Goal: Task Accomplishment & Management: Complete application form

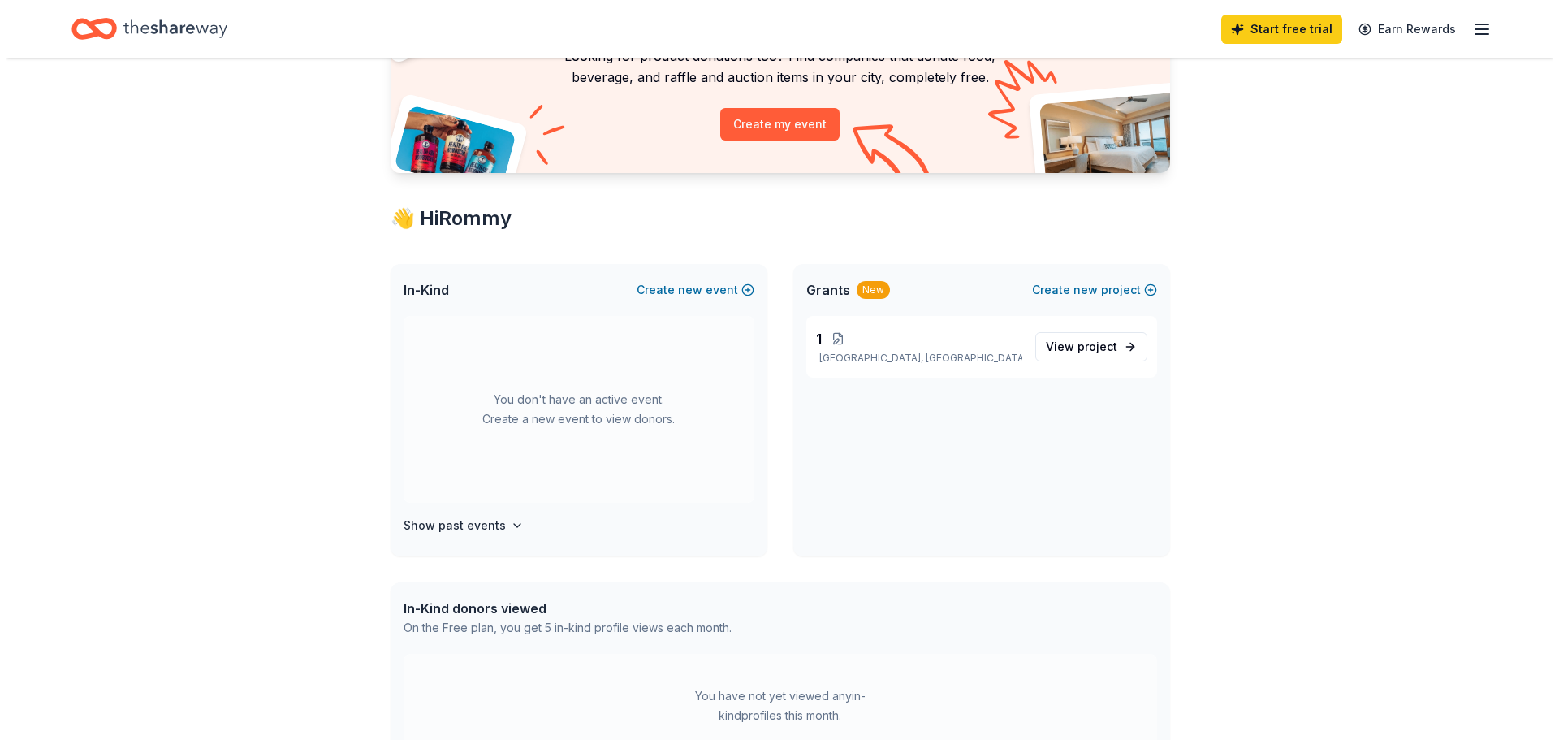
scroll to position [244, 0]
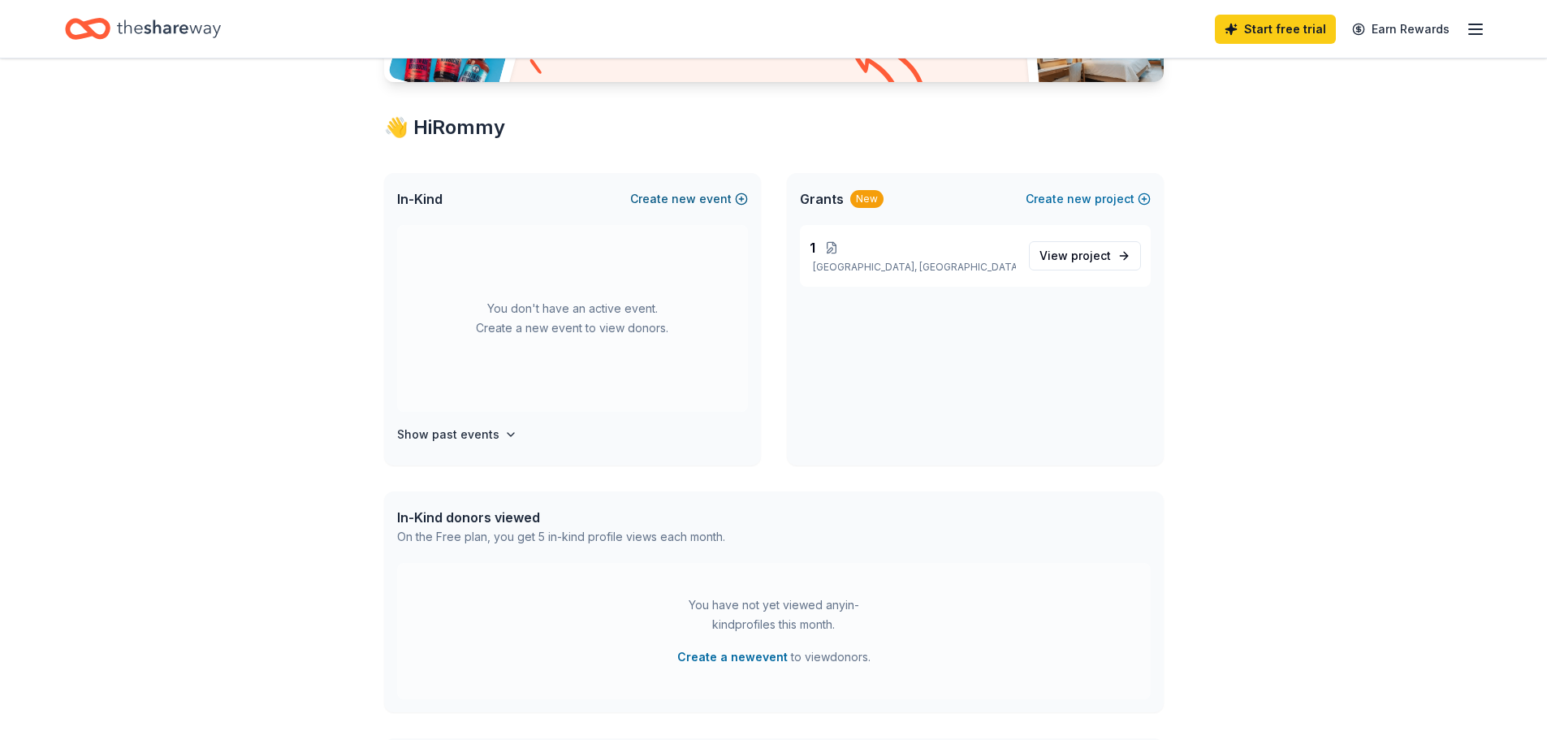
click at [677, 194] on span "new" at bounding box center [684, 198] width 24 height 19
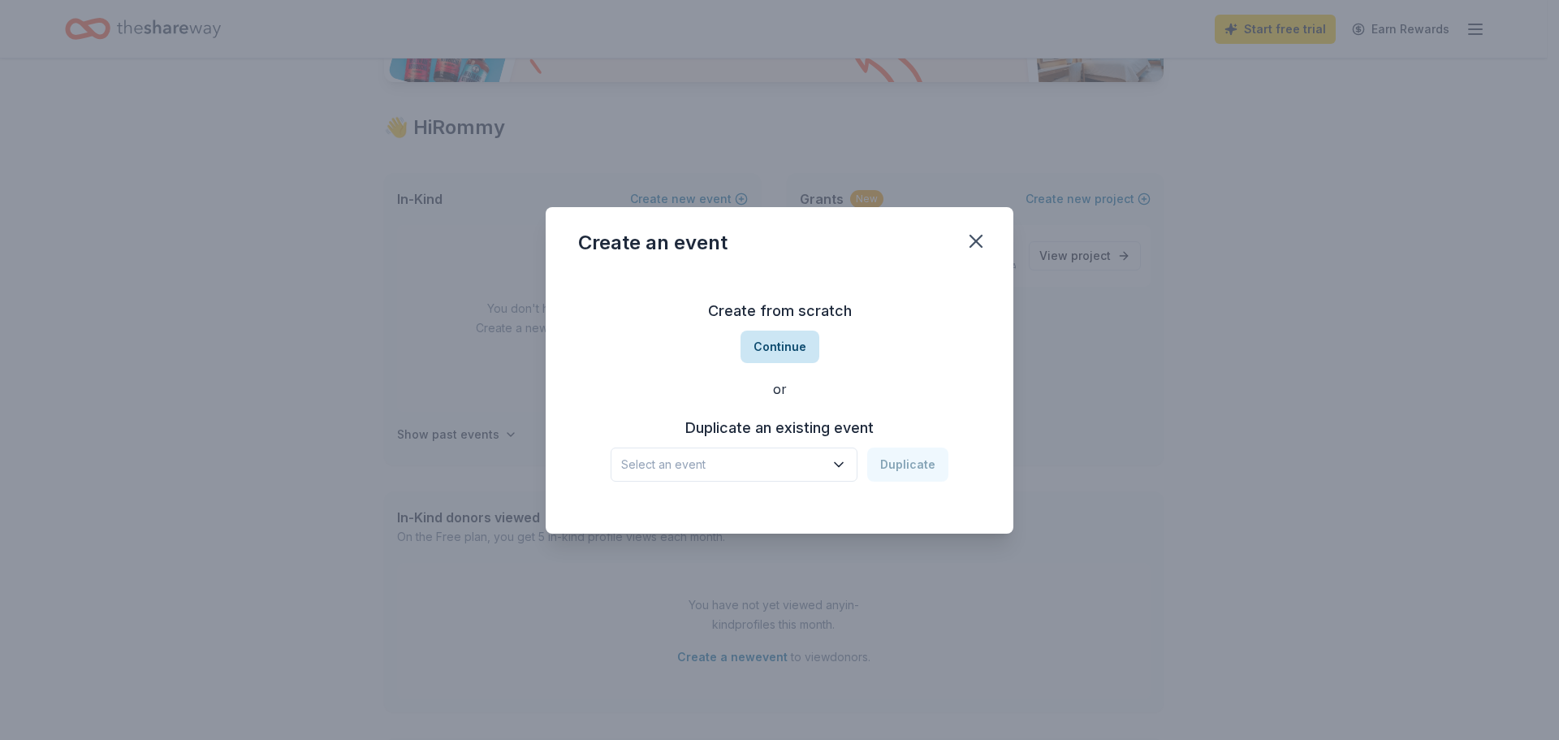
click at [777, 333] on button "Continue" at bounding box center [780, 347] width 79 height 32
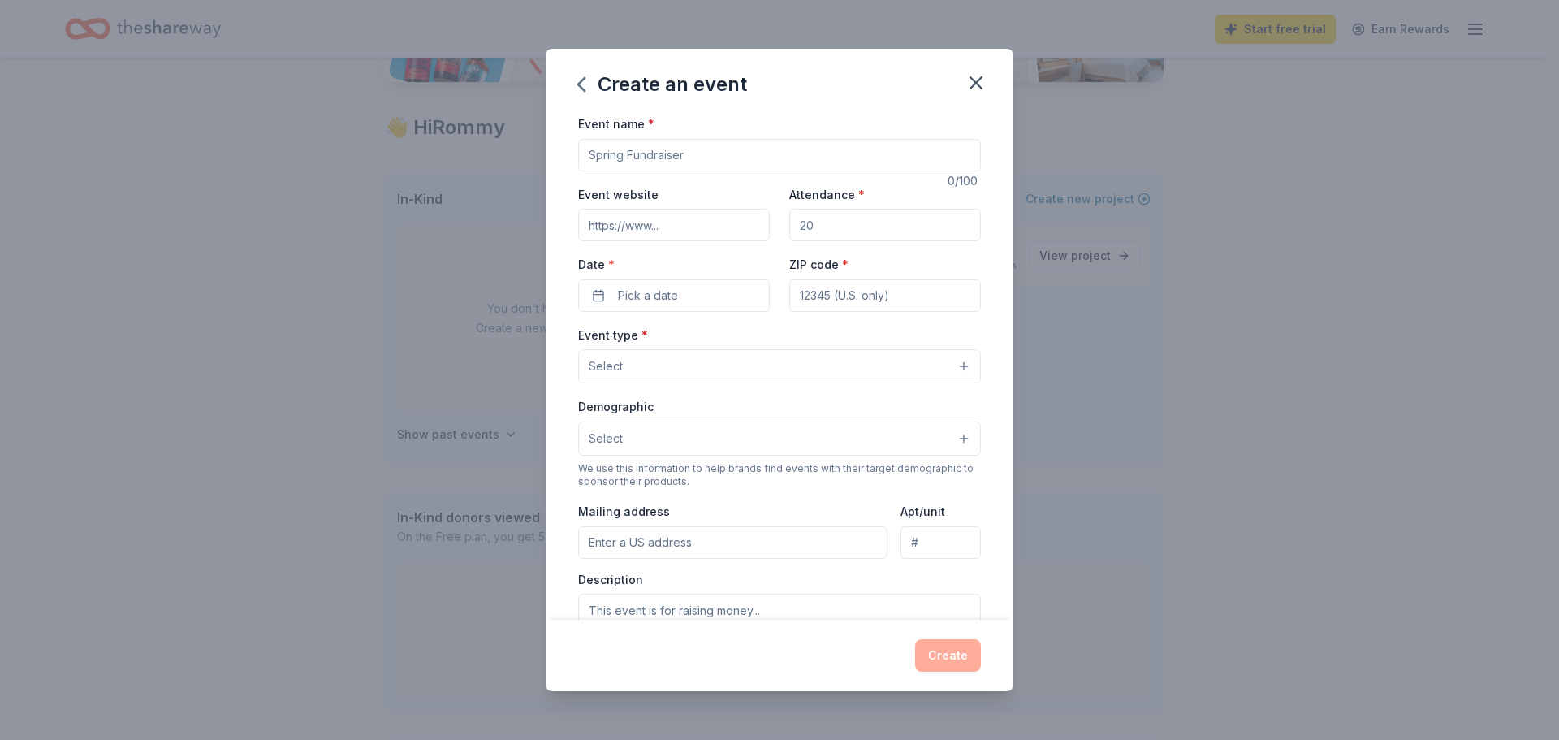
click at [650, 156] on input "Event name *" at bounding box center [779, 155] width 403 height 32
type input "S"
type input "U"
type input "[PERSON_NAME] Uno Tournament at [PERSON_NAME][GEOGRAPHIC_DATA]"
type input "www.housingnaz.org"
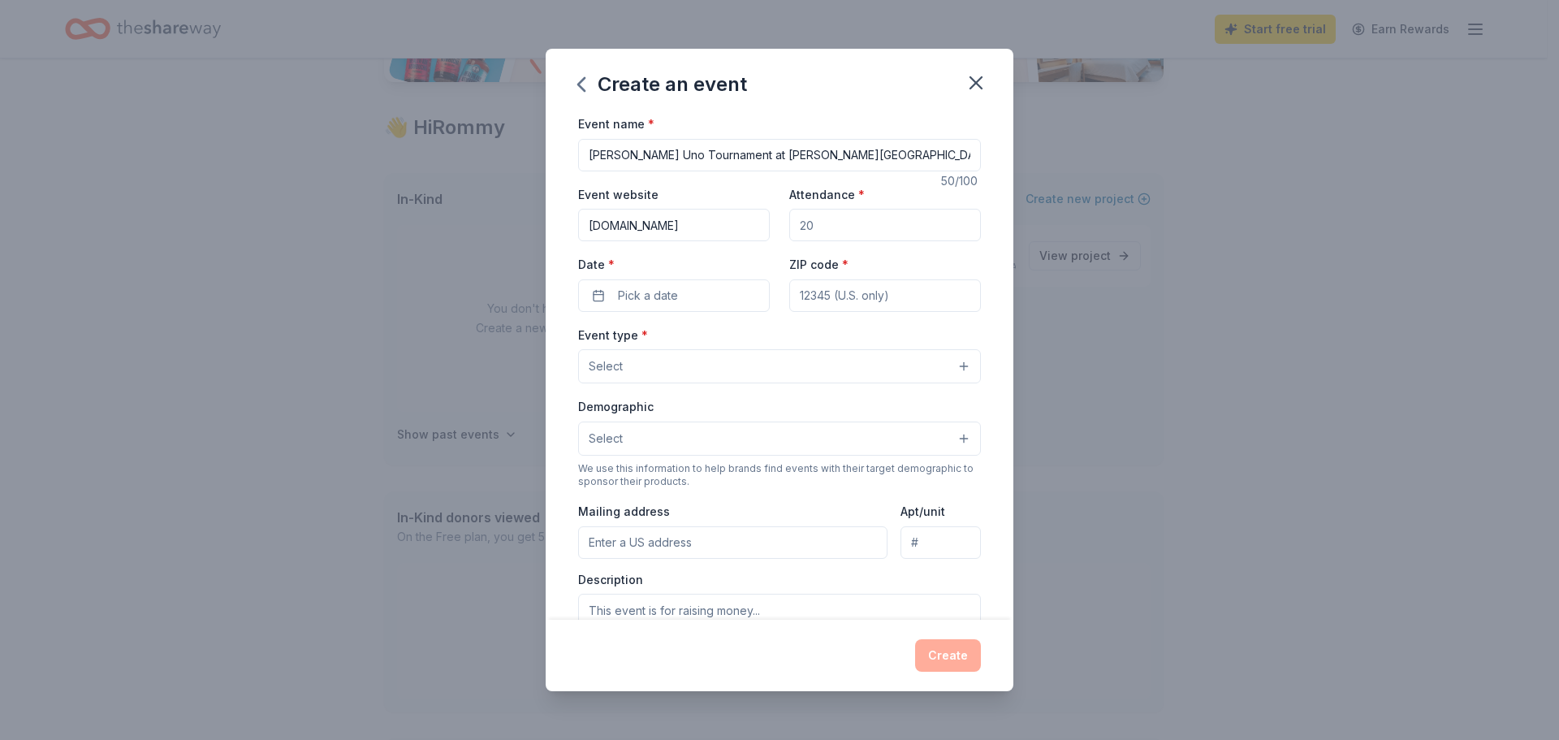
click at [826, 231] on input "Attendance *" at bounding box center [885, 225] width 192 height 32
type input "150"
click at [851, 305] on input "ZIP code *" at bounding box center [885, 295] width 192 height 32
type input "86001"
click at [670, 309] on button "Pick a date" at bounding box center [674, 295] width 192 height 32
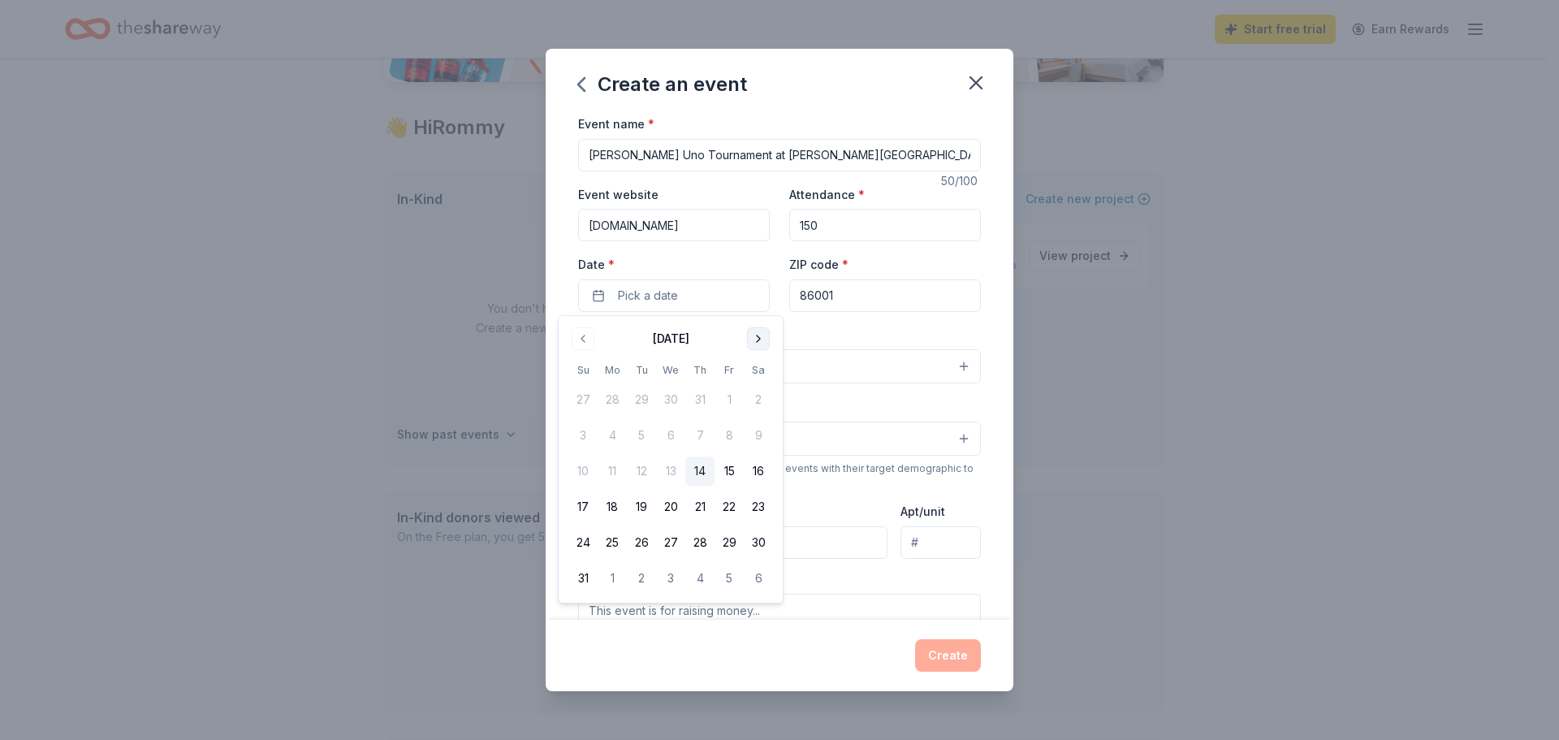
click at [753, 335] on button "Go to next month" at bounding box center [758, 338] width 23 height 23
click at [756, 335] on button "Go to next month" at bounding box center [758, 338] width 23 height 23
click at [577, 339] on button "Go to previous month" at bounding box center [583, 338] width 23 height 23
click at [638, 543] on button "28" at bounding box center [641, 542] width 29 height 29
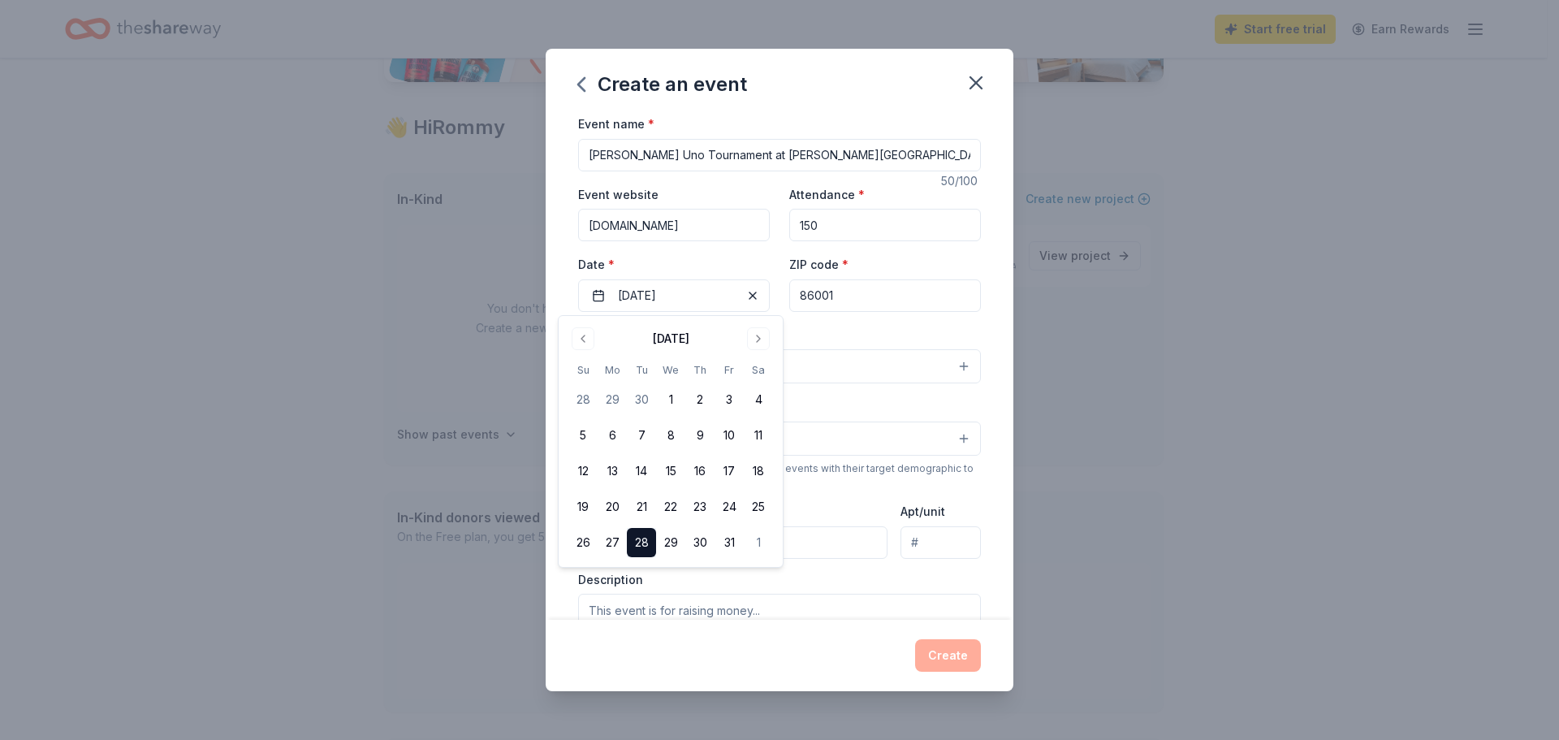
click at [1176, 460] on div "Create an event Event name * Sharon Manor Uno Tournament at Lowell Observatory …" at bounding box center [779, 370] width 1559 height 740
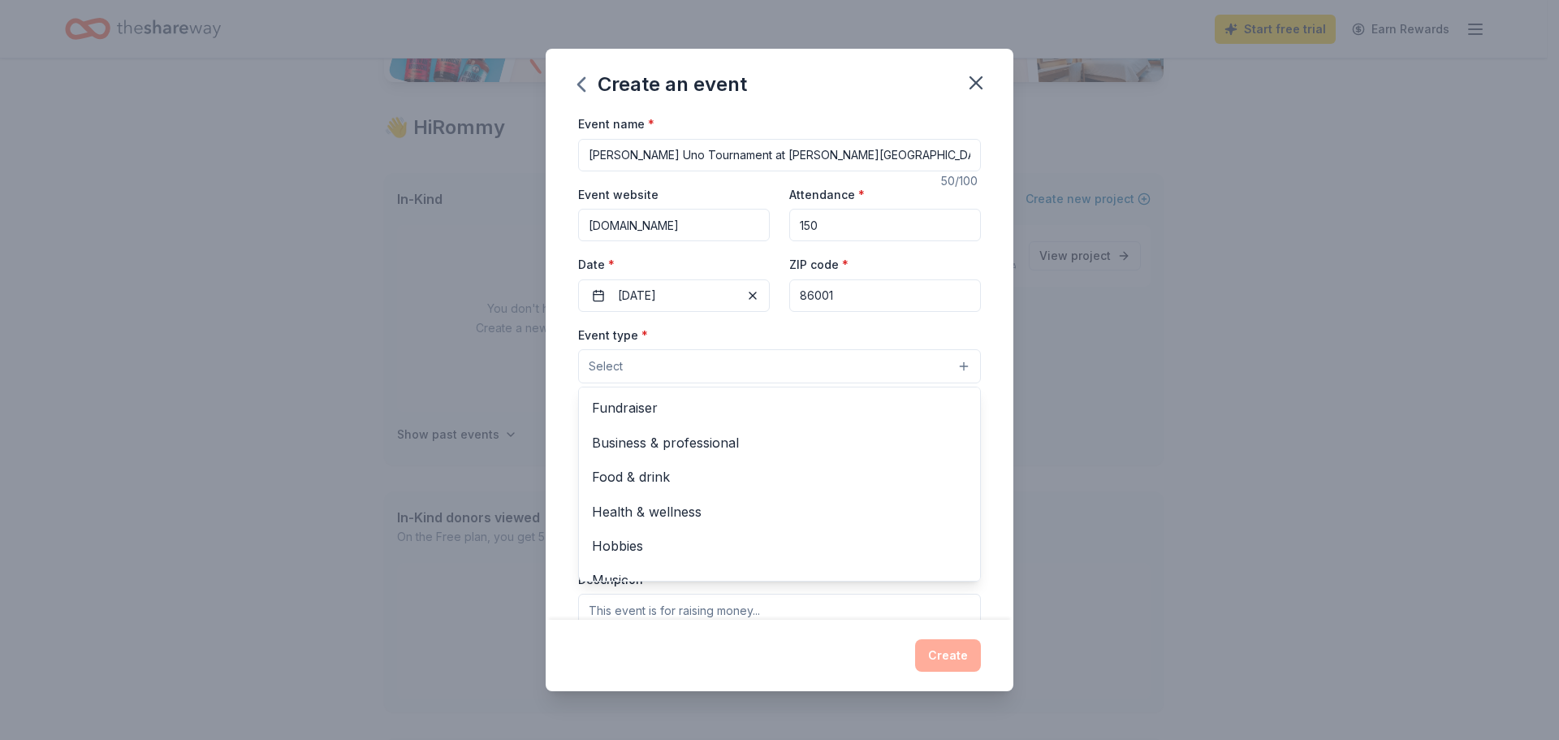
click at [727, 365] on button "Select" at bounding box center [779, 366] width 403 height 34
click at [656, 409] on span "Fundraiser" at bounding box center [779, 407] width 375 height 21
click at [828, 326] on div "Event type * Fundraiser Business & professional Food & drink Health & wellness …" at bounding box center [779, 355] width 403 height 61
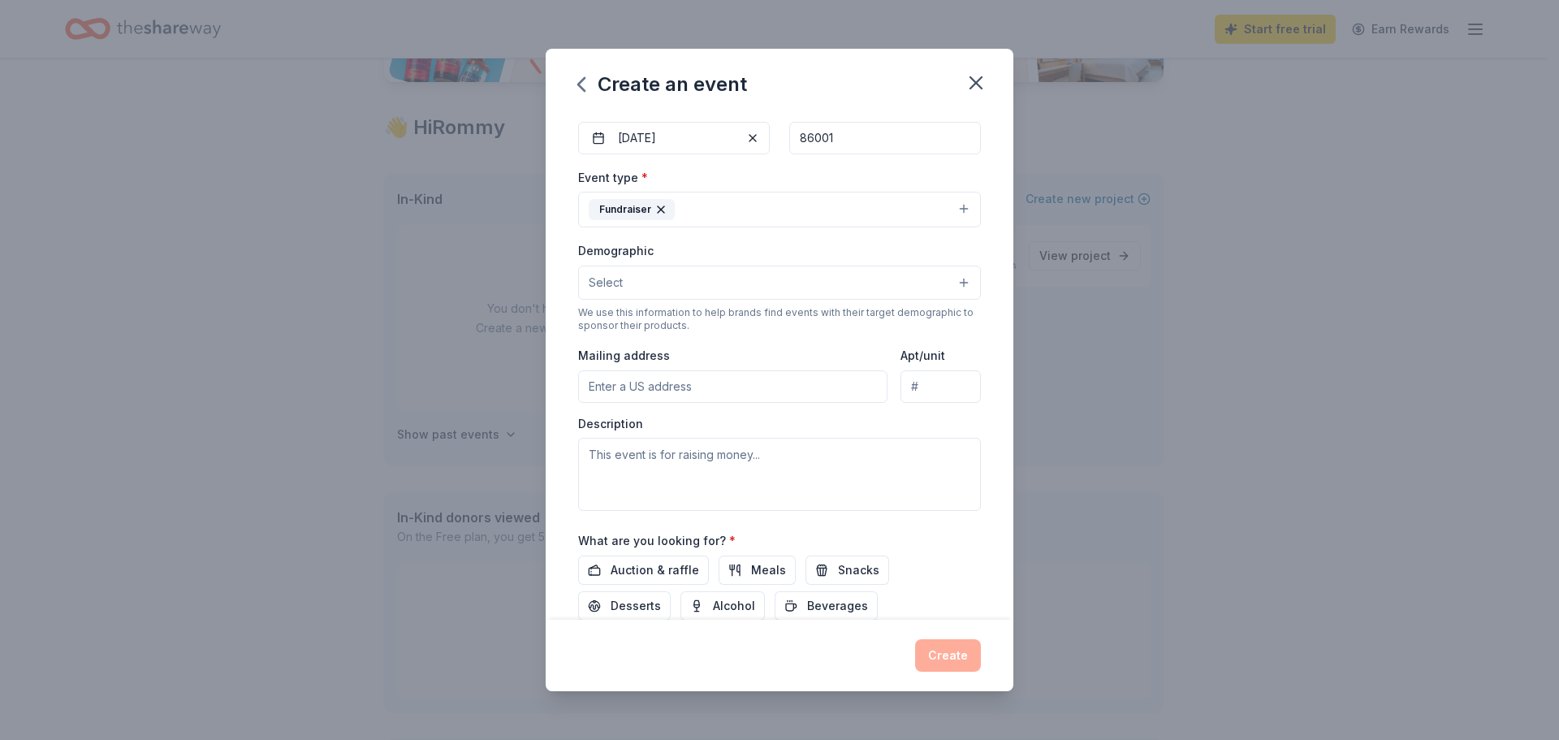
scroll to position [162, 0]
click at [678, 281] on button "Select" at bounding box center [779, 278] width 403 height 34
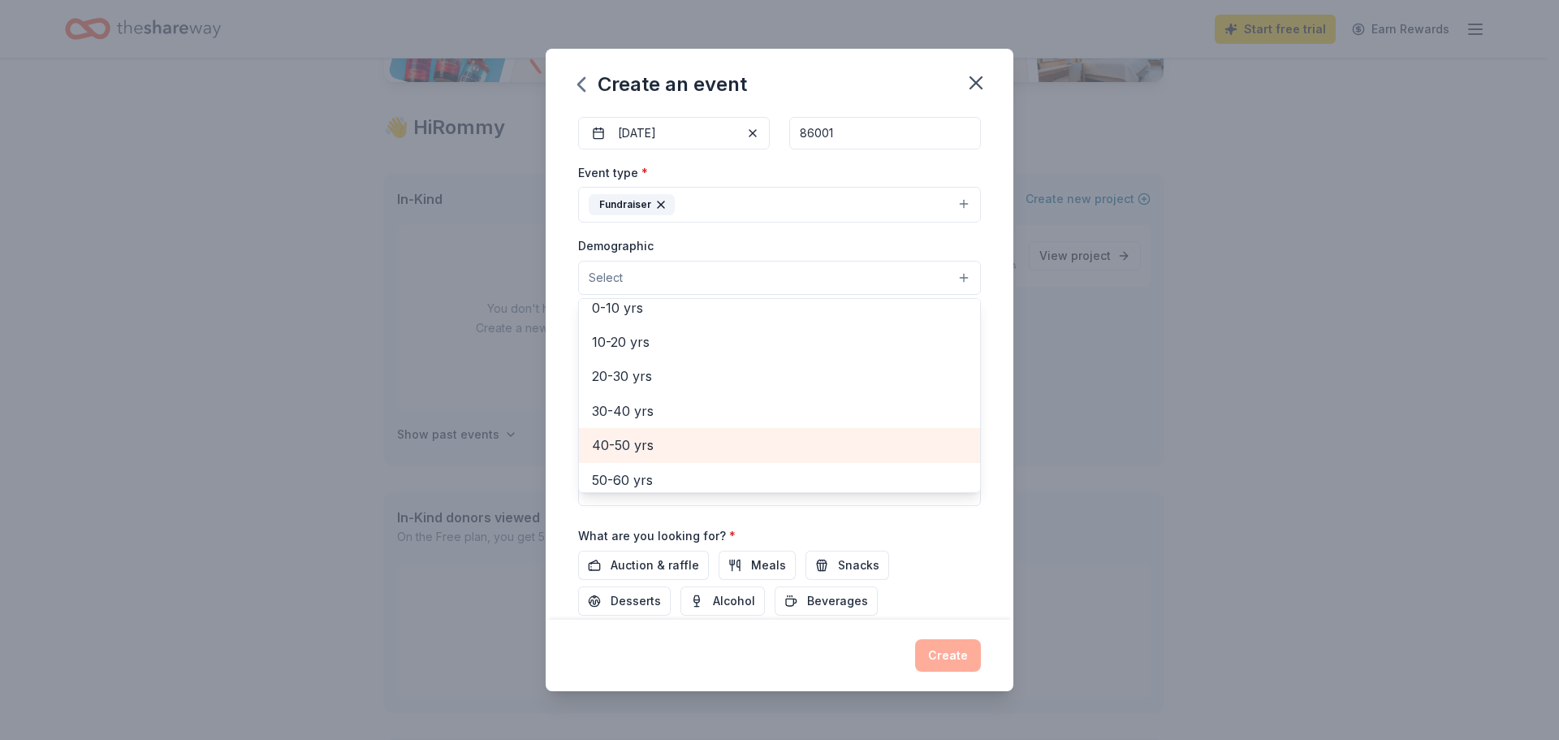
scroll to position [0, 0]
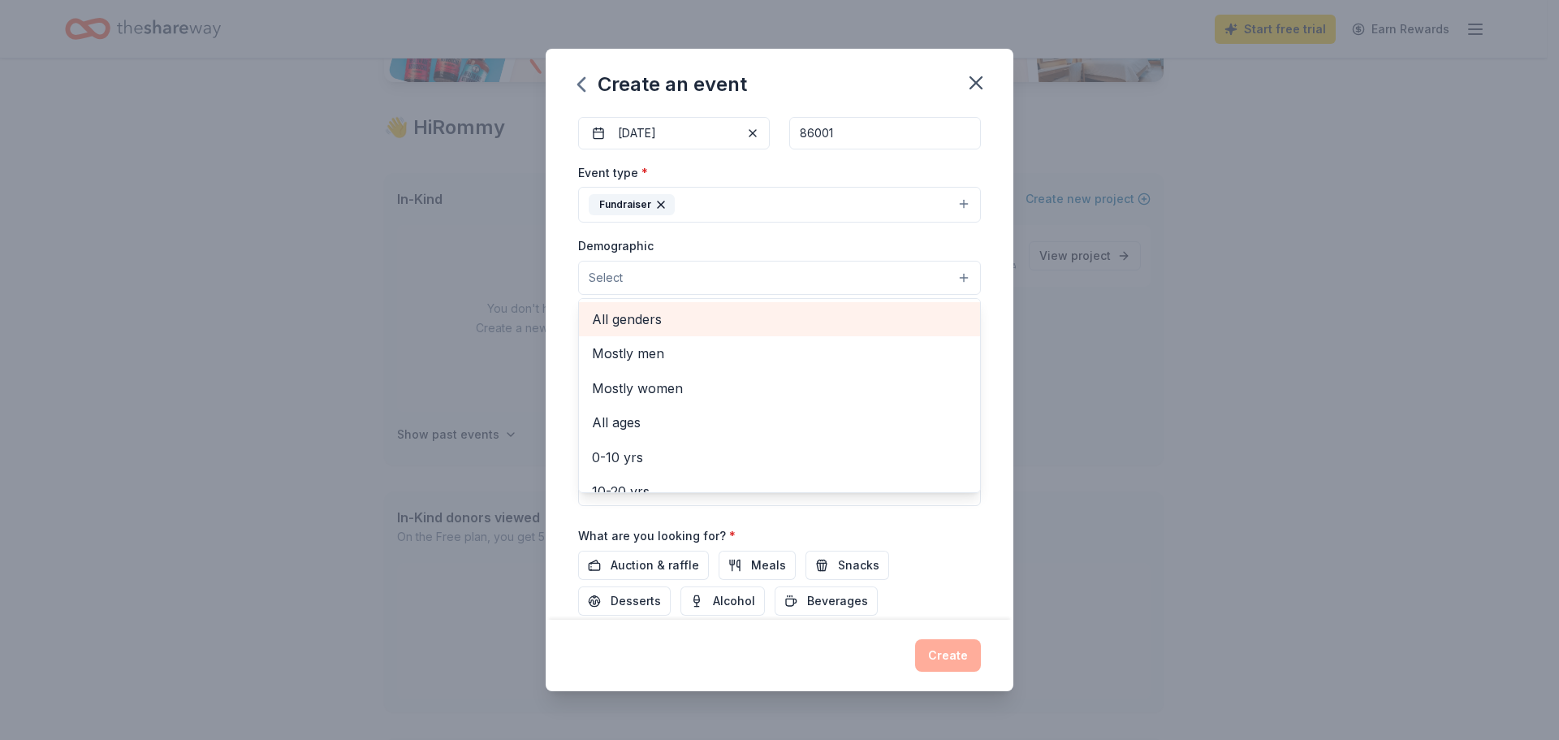
click at [655, 314] on span "All genders" at bounding box center [779, 319] width 375 height 21
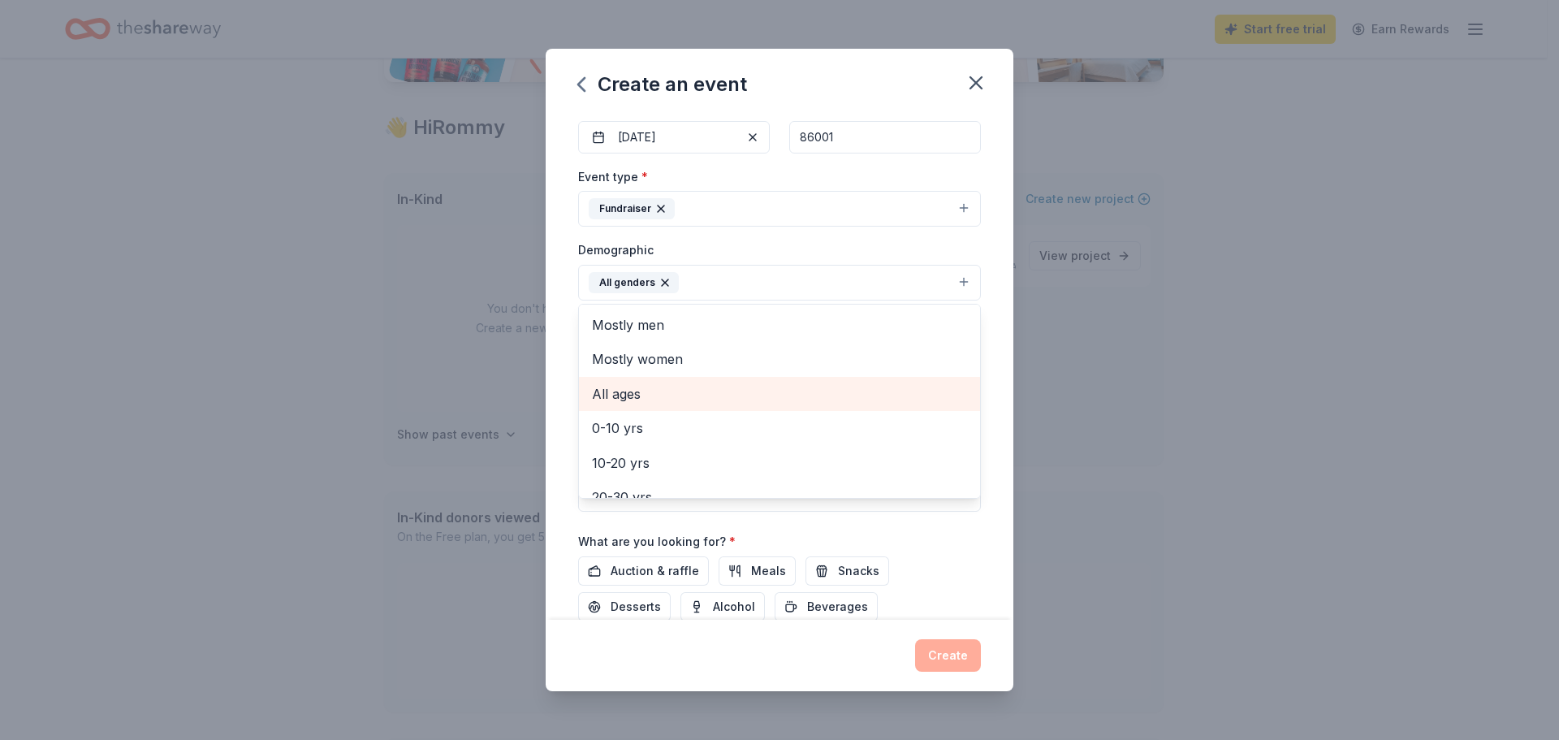
scroll to position [162, 0]
click at [660, 391] on span "All ages" at bounding box center [779, 389] width 375 height 21
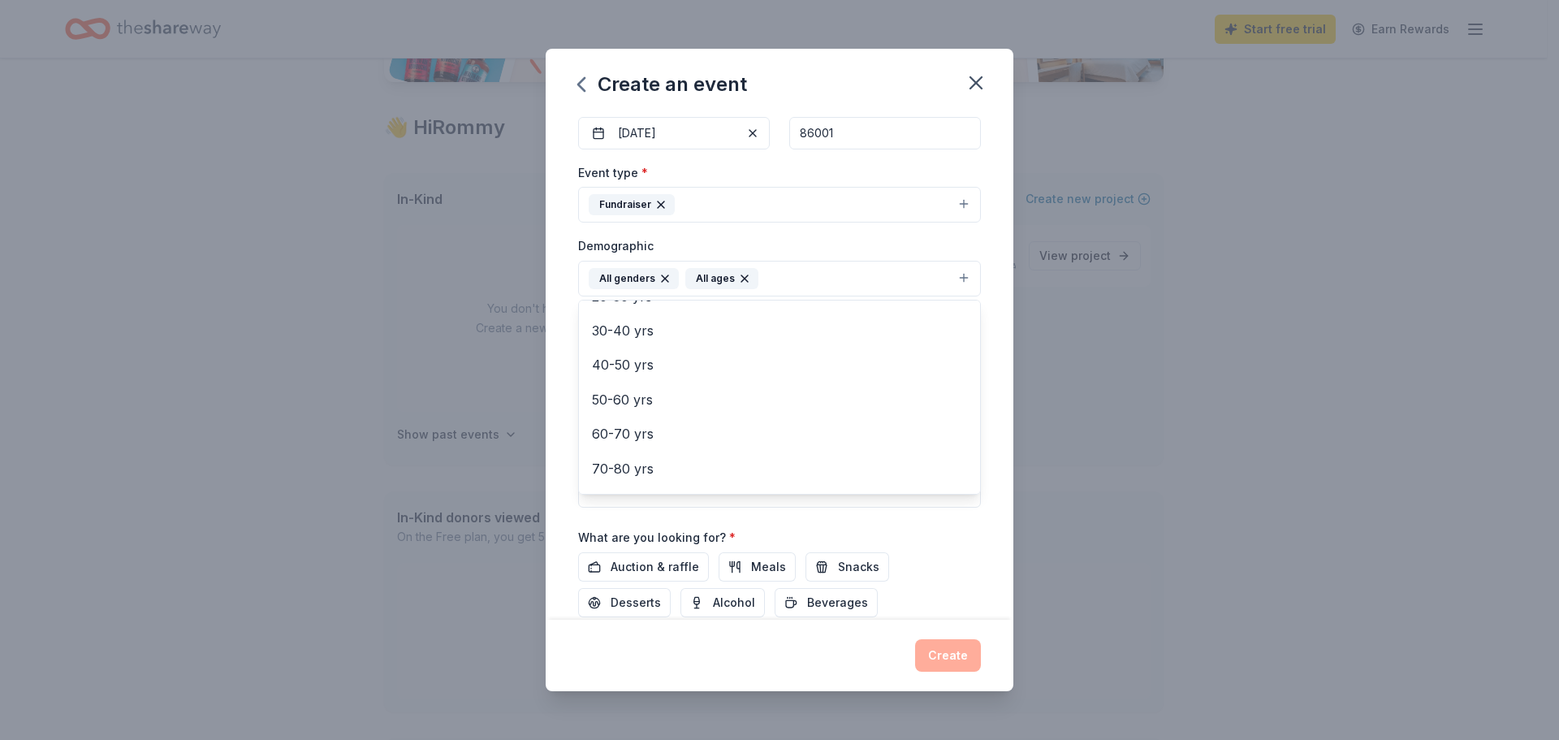
click at [995, 376] on div "Event name * Sharon Manor Uno Tournament at Lowell Observatory 50 /100 Event we…" at bounding box center [780, 367] width 468 height 506
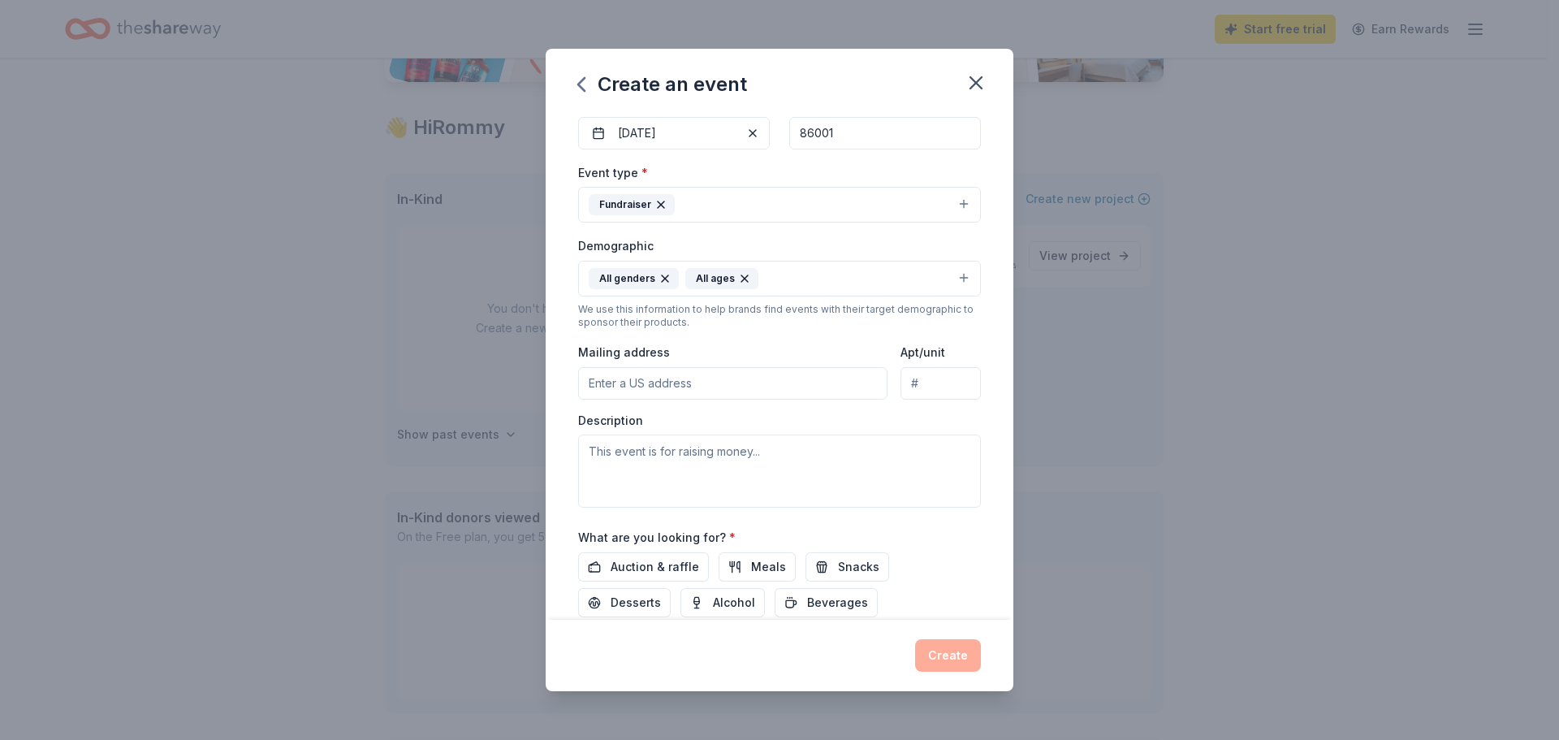
click at [755, 387] on input "Mailing address" at bounding box center [732, 383] width 309 height 32
click at [902, 443] on textarea at bounding box center [779, 471] width 403 height 73
click at [742, 377] on input "Mailing address" at bounding box center [732, 383] width 309 height 32
click at [946, 400] on div "Event type * Fundraiser Demographic All genders All ages We use this informatio…" at bounding box center [779, 334] width 403 height 345
click at [727, 461] on textarea at bounding box center [779, 471] width 403 height 73
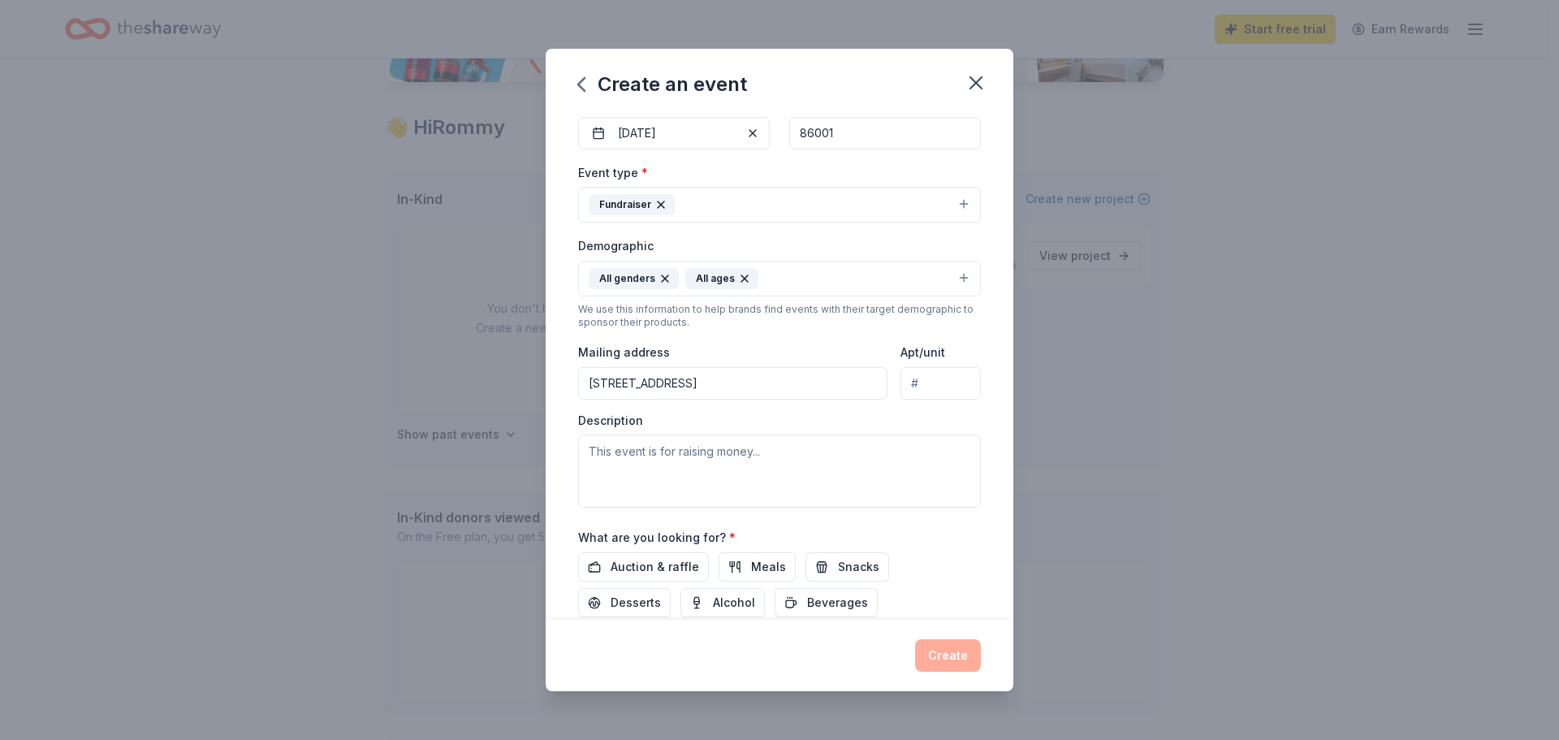
drag, startPoint x: 701, startPoint y: 377, endPoint x: 361, endPoint y: 384, distance: 340.4
click at [361, 384] on div "Create an event Event name * Sharon Manor Uno Tournament at Lowell Observatory …" at bounding box center [779, 370] width 1559 height 740
type input "PO BOX 30134 Flagstatff Arizona"
click at [806, 346] on div "Mailing address PO BOX 30134 Flagstatff Arizona" at bounding box center [732, 371] width 309 height 58
click at [792, 461] on textarea at bounding box center [779, 471] width 403 height 73
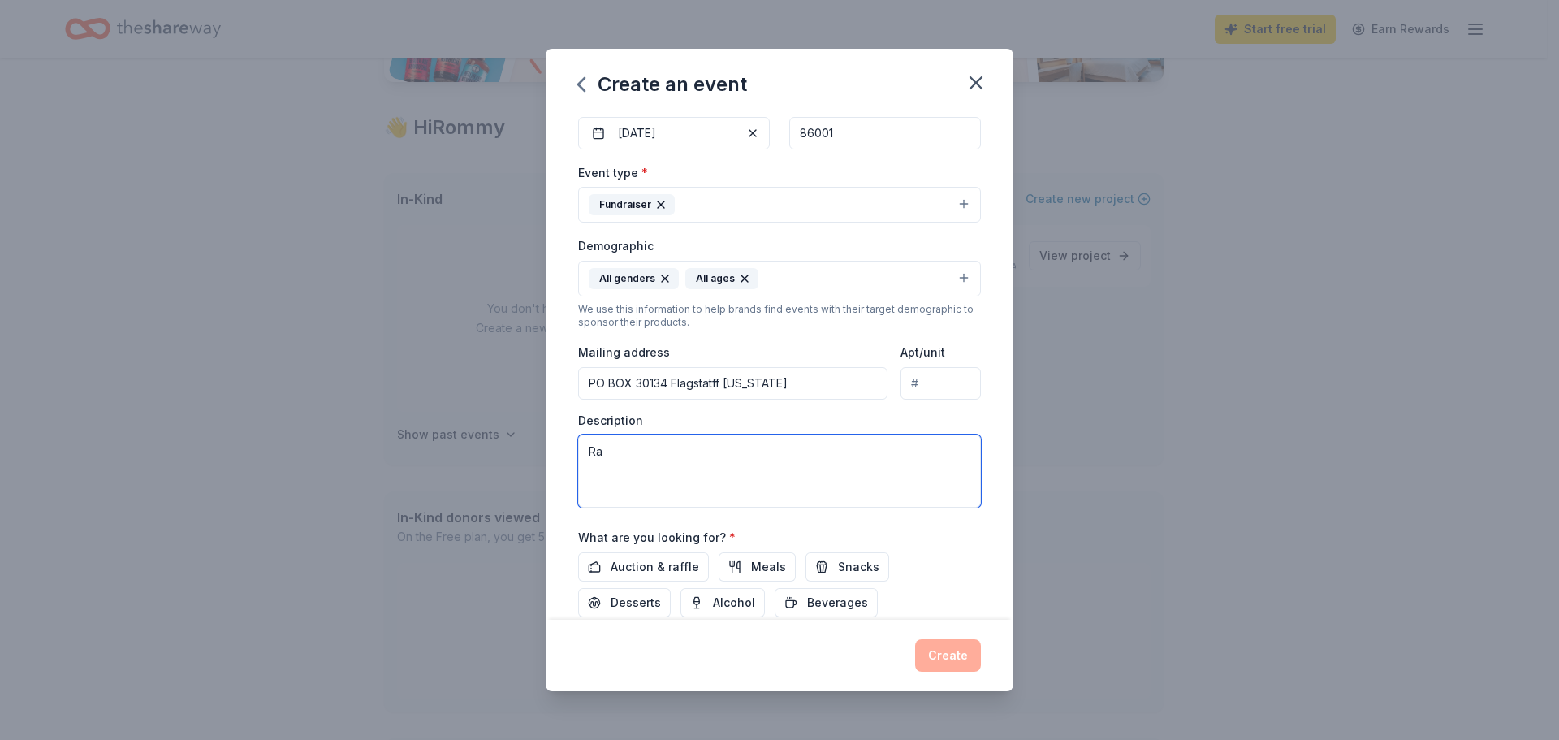
type textarea "R"
type textarea "Fundraiser"
click at [645, 556] on button "Auction & raffle" at bounding box center [643, 566] width 131 height 29
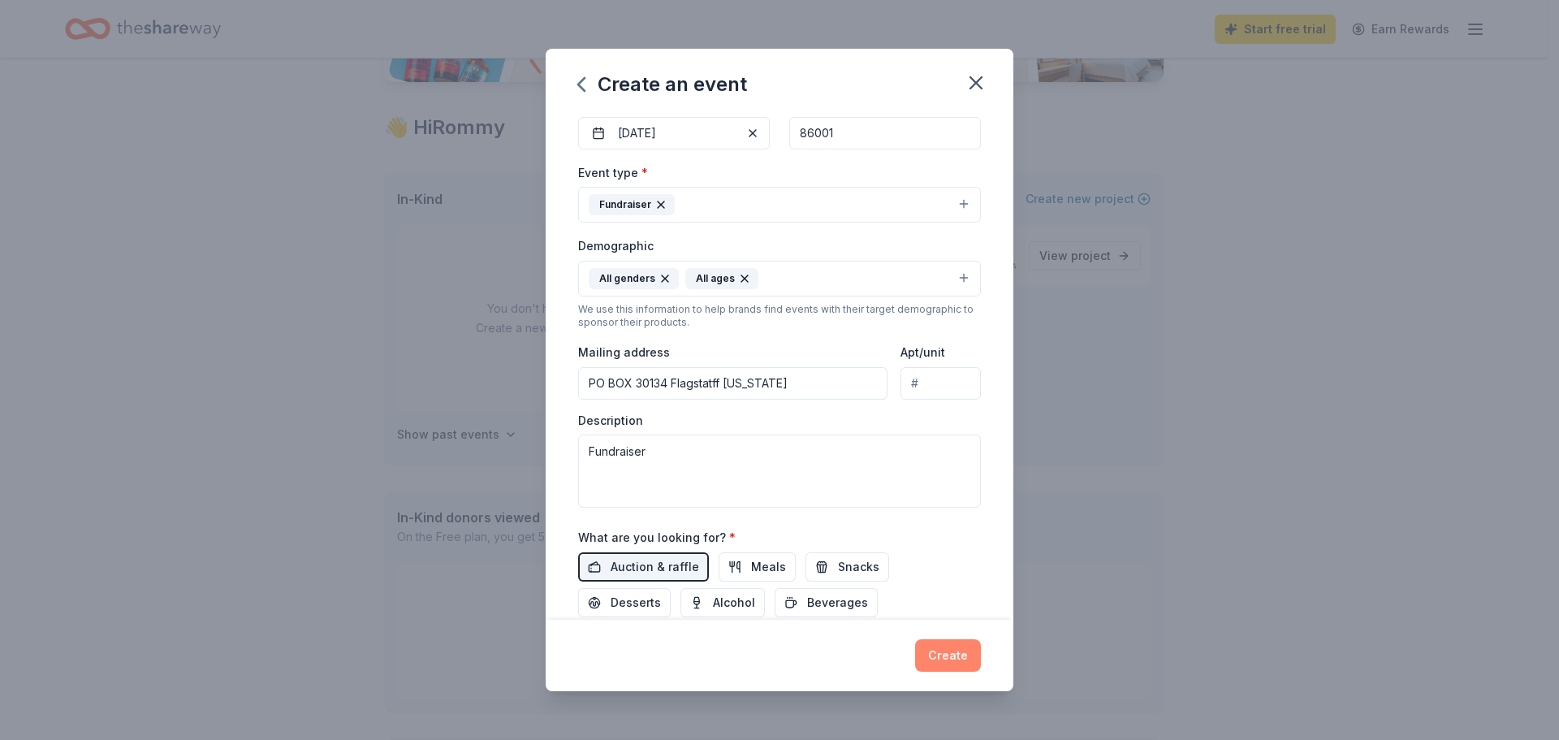
click at [952, 655] on button "Create" at bounding box center [948, 655] width 66 height 32
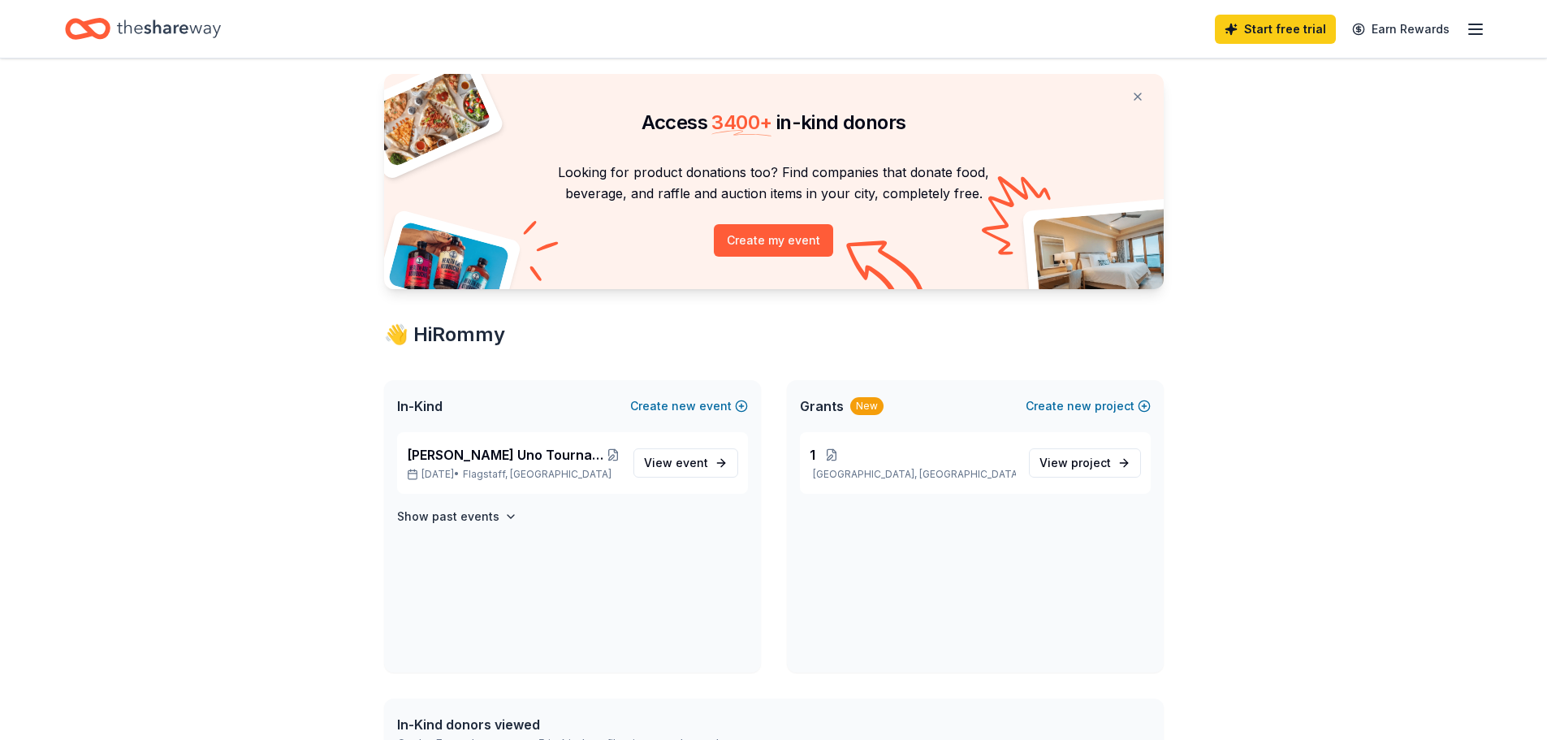
scroll to position [0, 0]
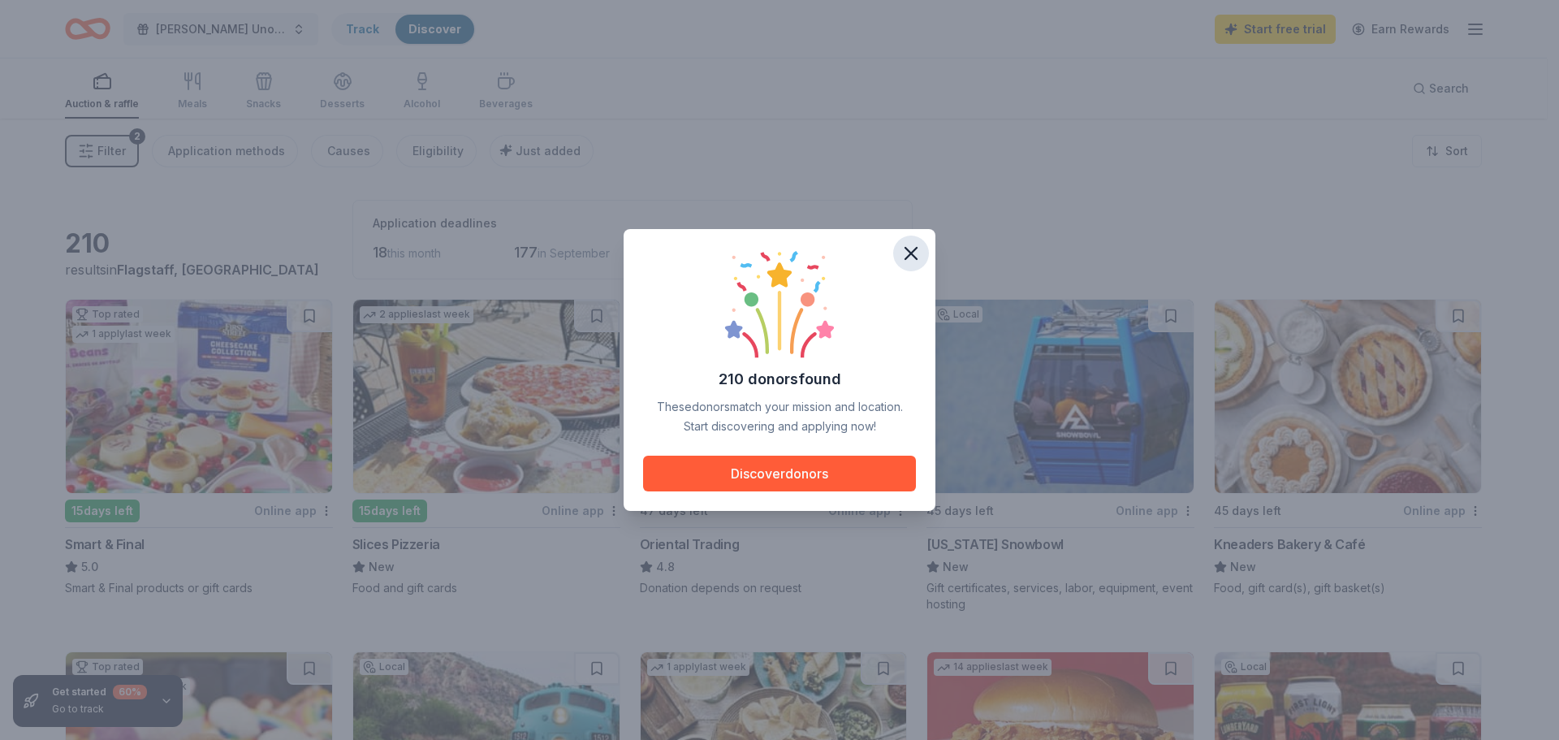
click at [907, 251] on icon "button" at bounding box center [911, 253] width 23 height 23
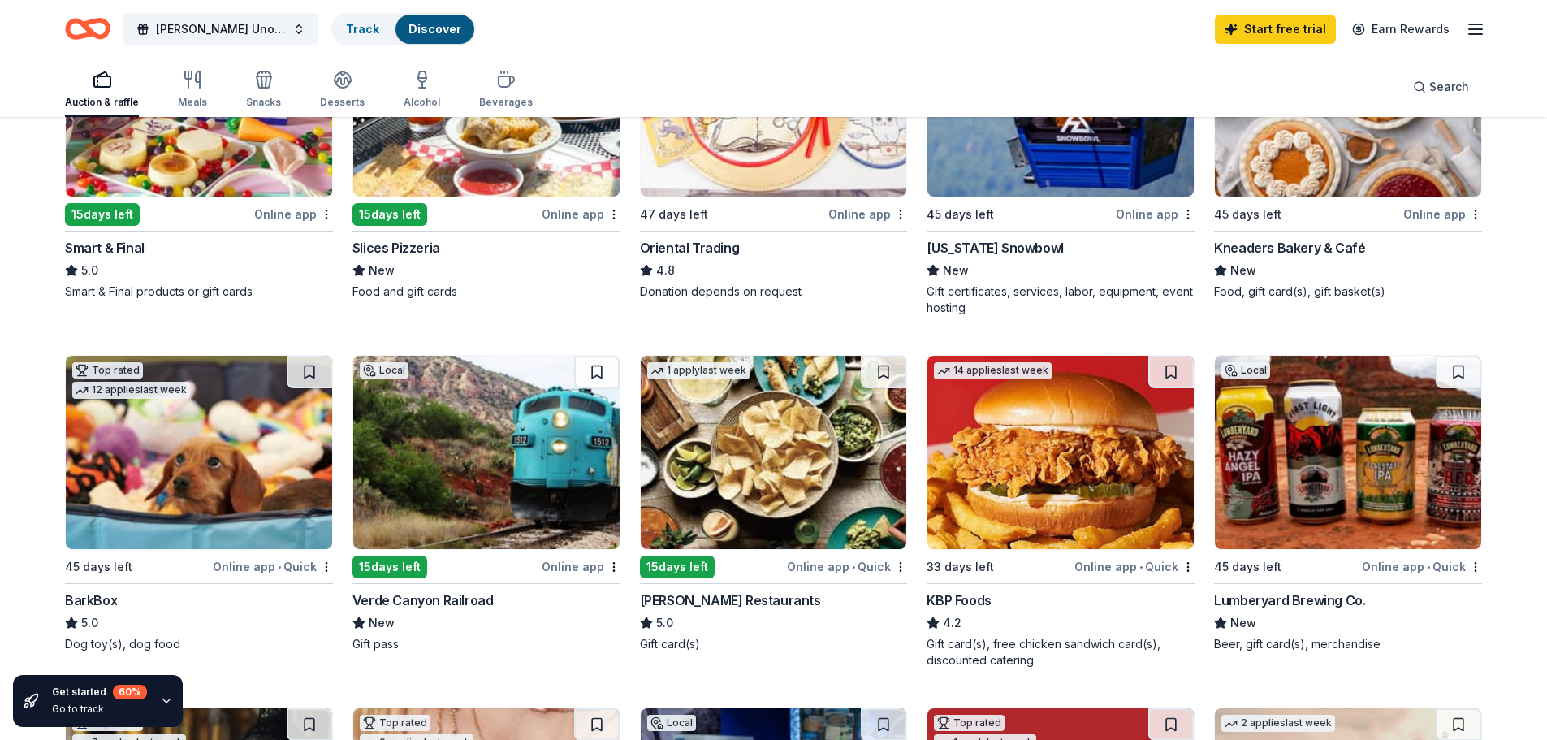
scroll to position [325, 0]
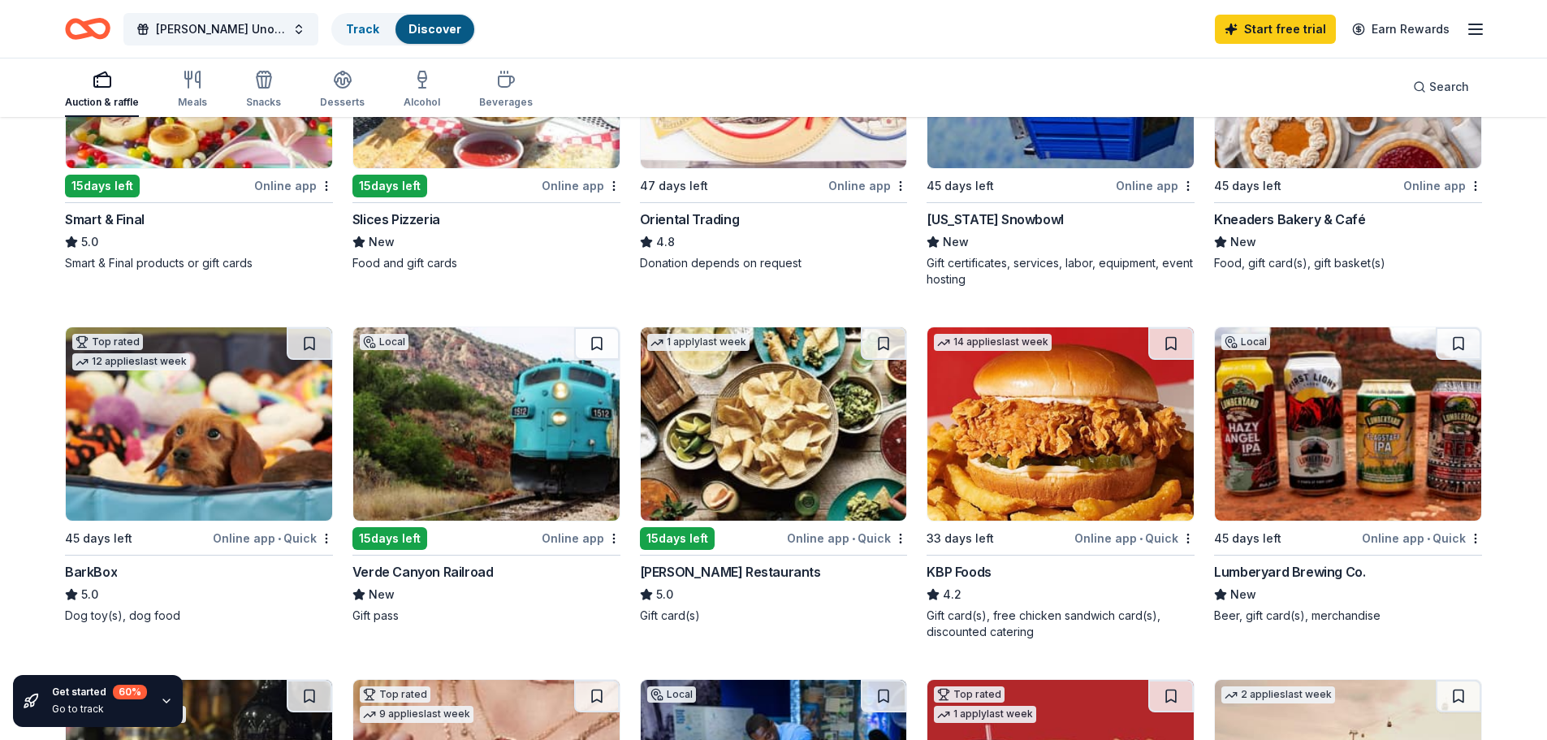
click at [416, 569] on div "Verde Canyon Railroad" at bounding box center [422, 571] width 141 height 19
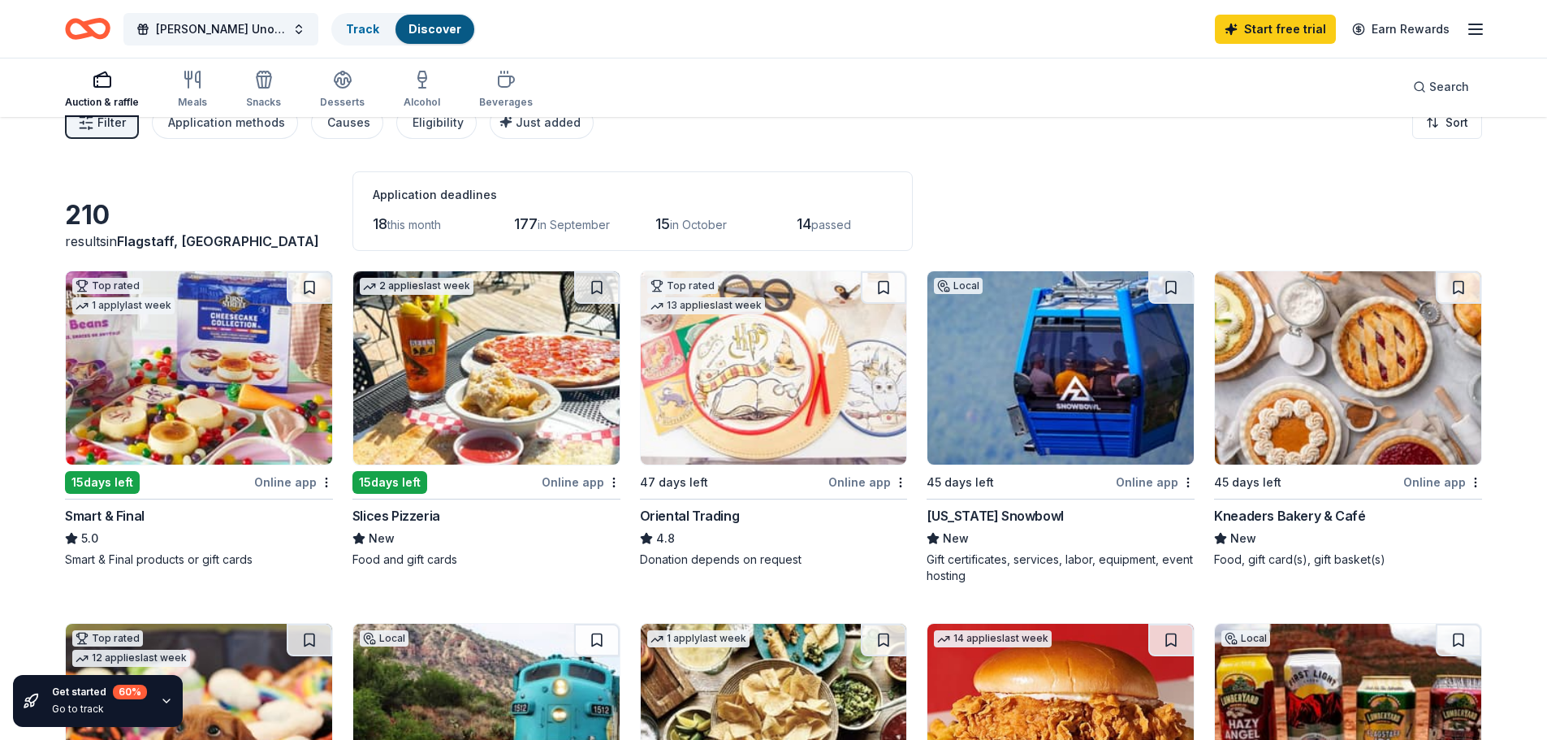
scroll to position [0, 0]
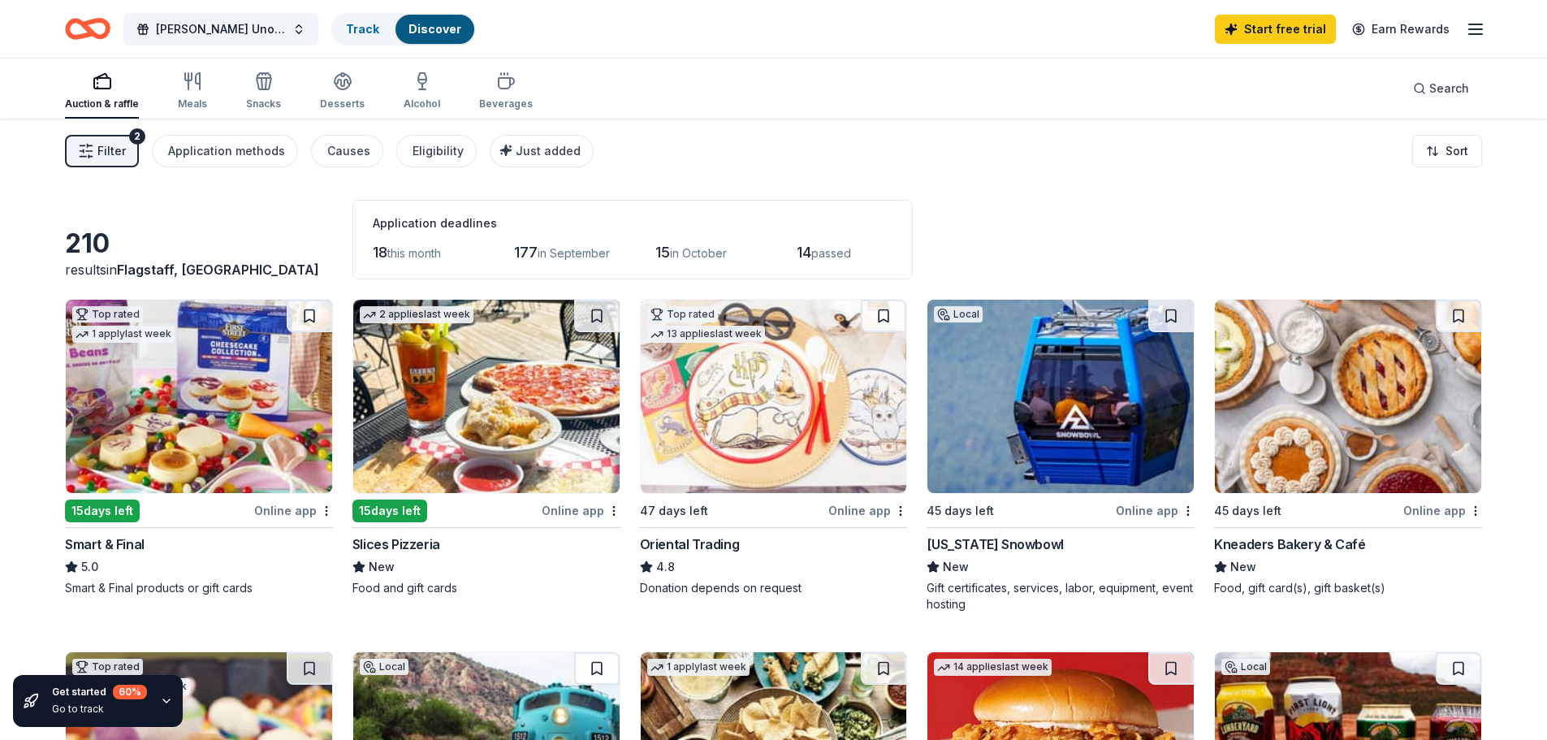
click at [75, 547] on div "Smart & Final" at bounding box center [105, 543] width 80 height 19
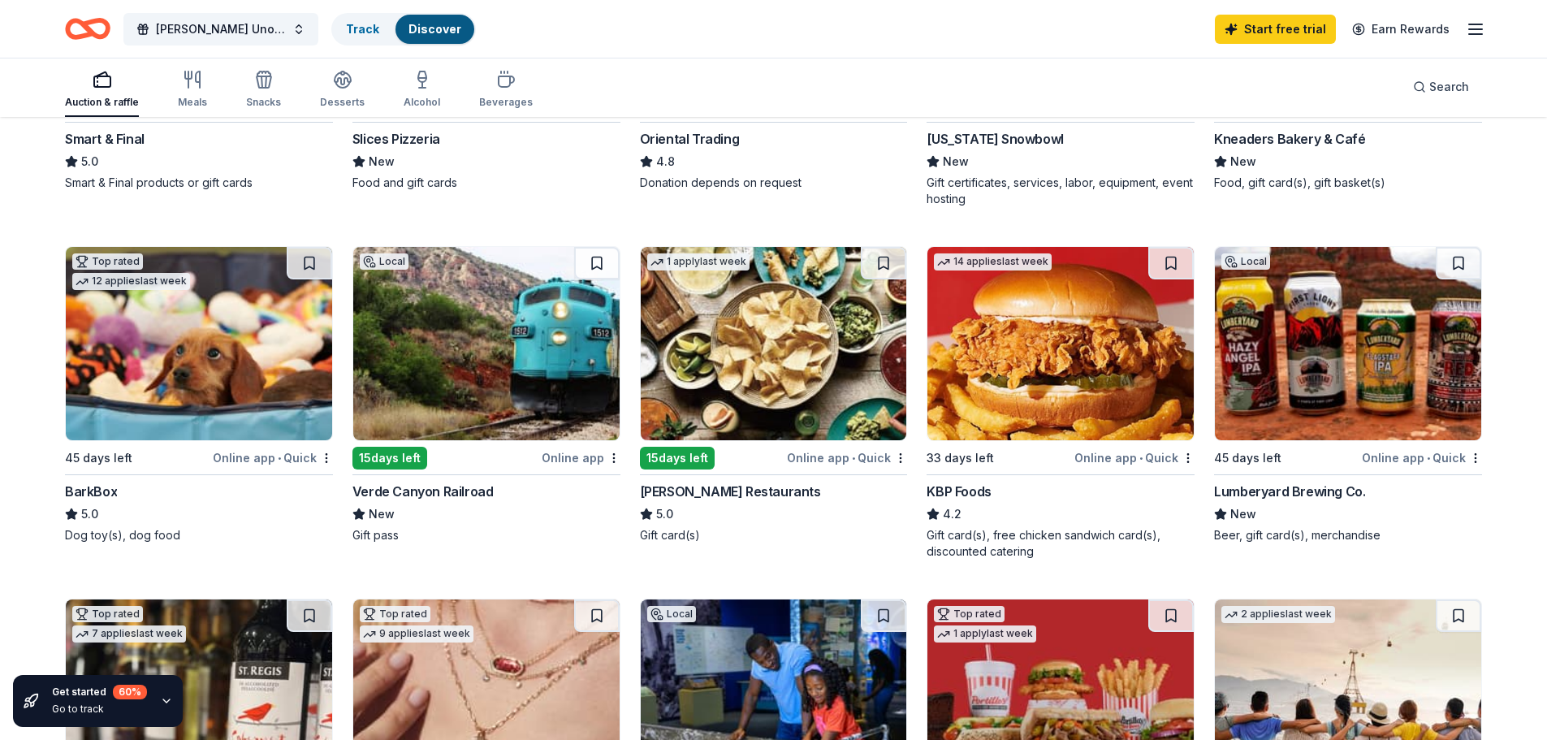
scroll to position [406, 0]
click at [1254, 482] on div "Lumberyard Brewing Co." at bounding box center [1289, 490] width 151 height 19
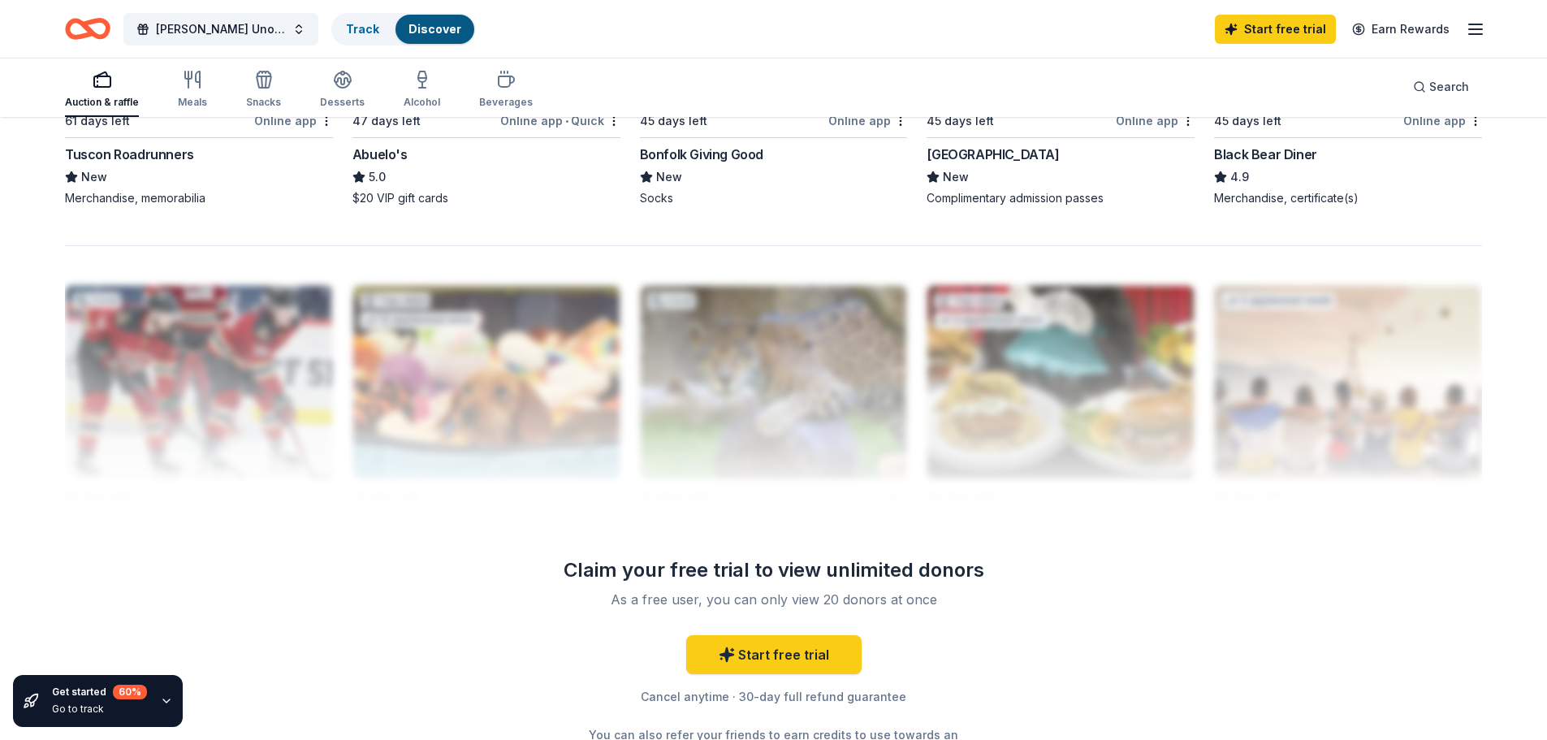
scroll to position [1543, 0]
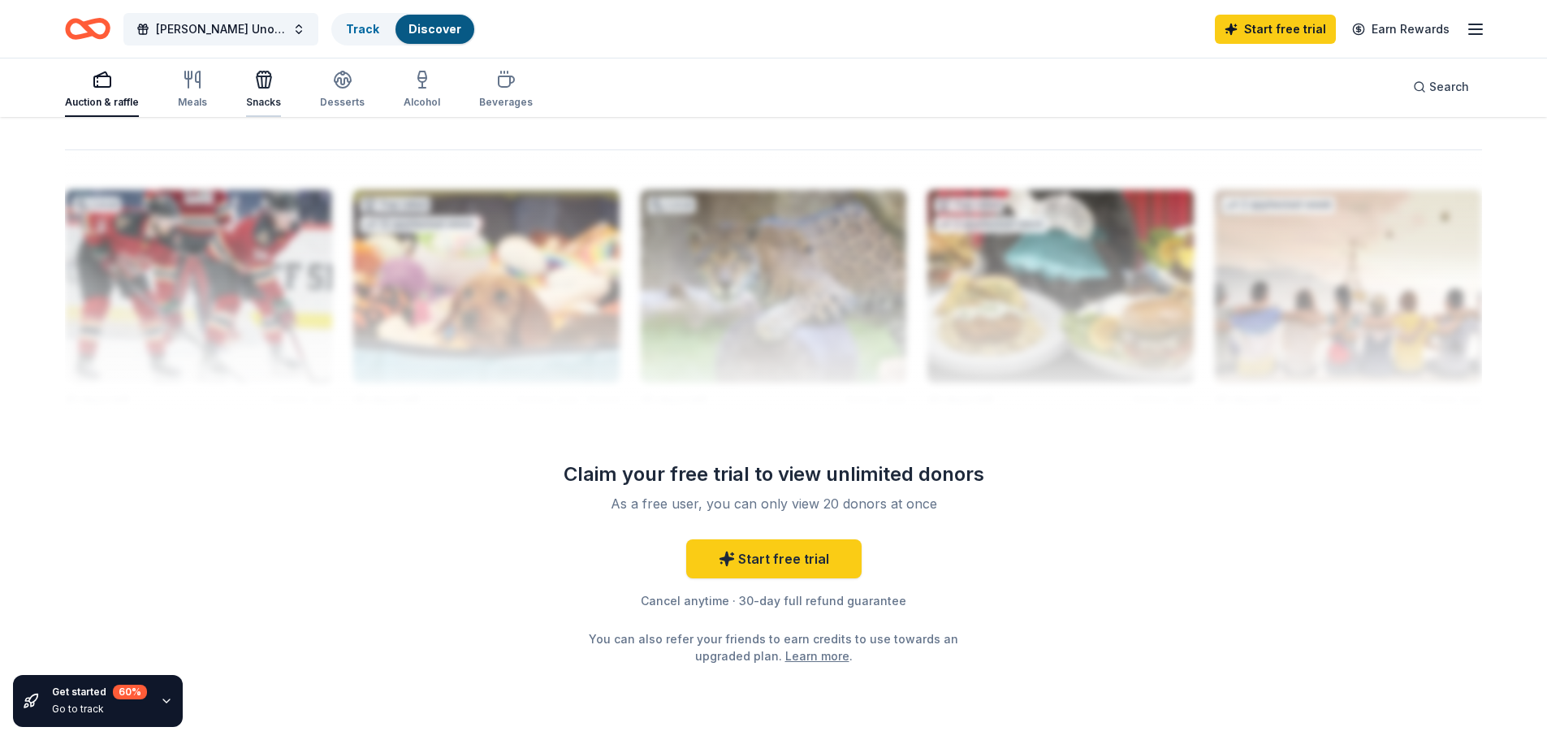
click at [258, 79] on icon "button" at bounding box center [263, 79] width 19 height 19
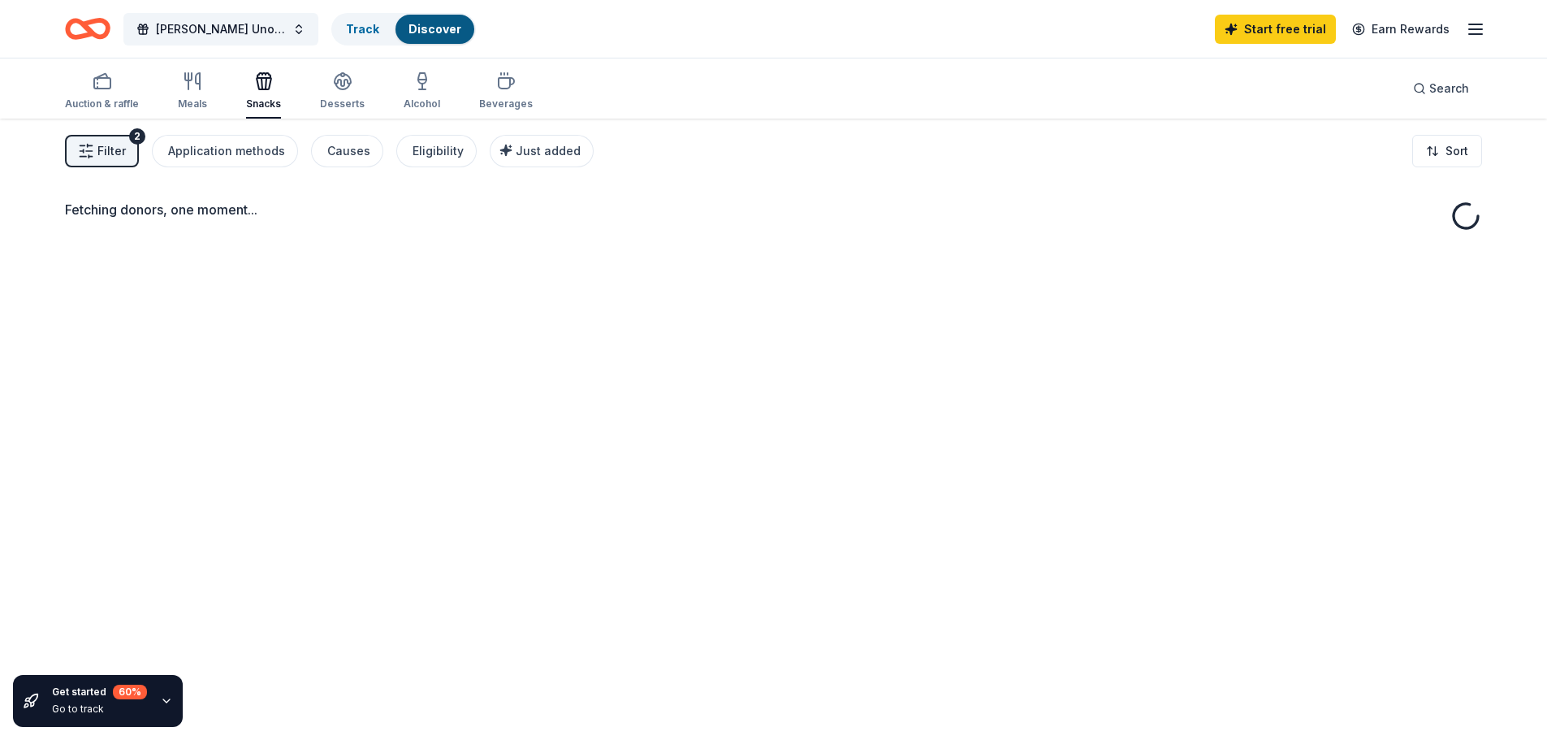
click at [301, 85] on div "Auction & raffle Meals Snacks Desserts Alcohol Beverages" at bounding box center [299, 92] width 468 height 54
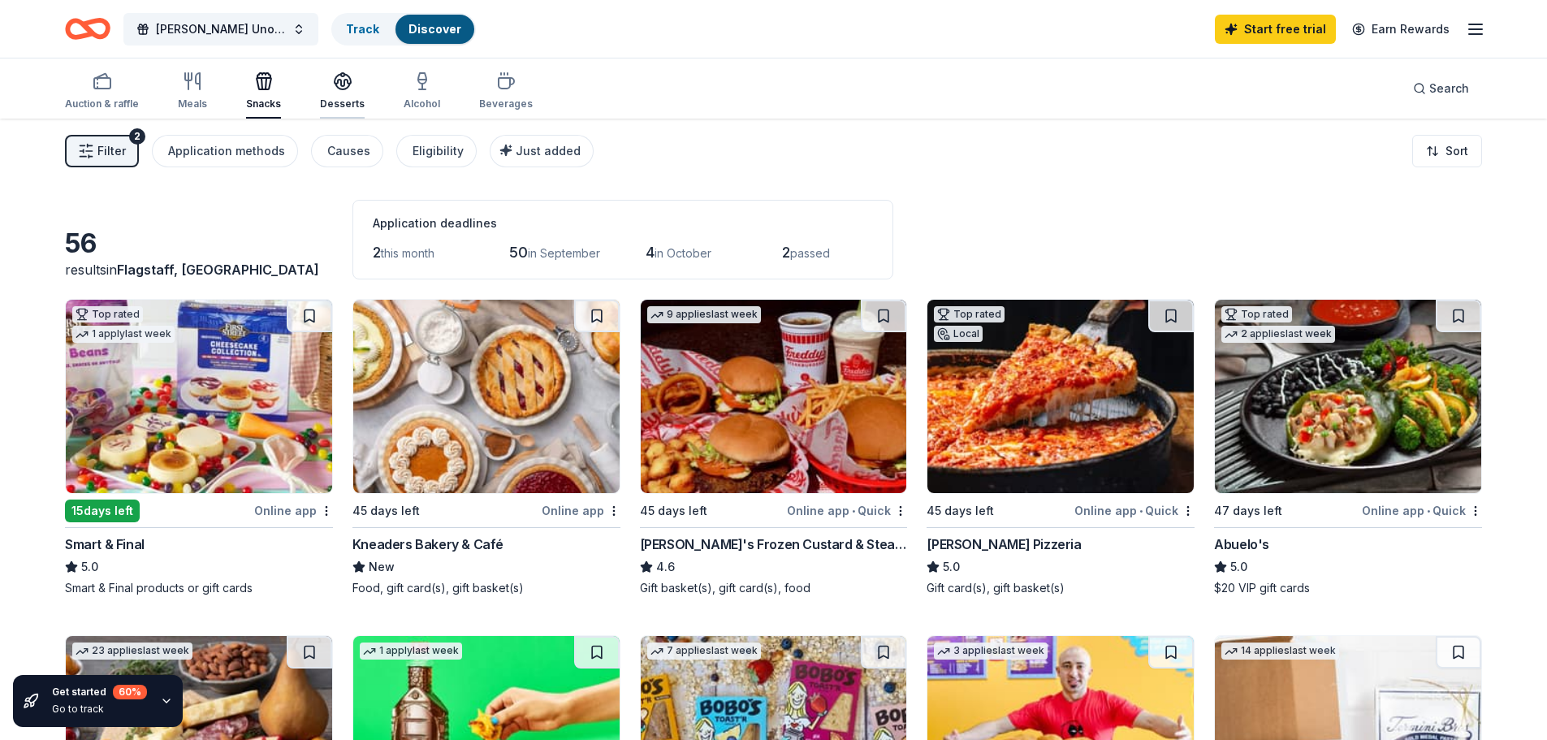
click at [335, 84] on icon "button" at bounding box center [342, 80] width 19 height 19
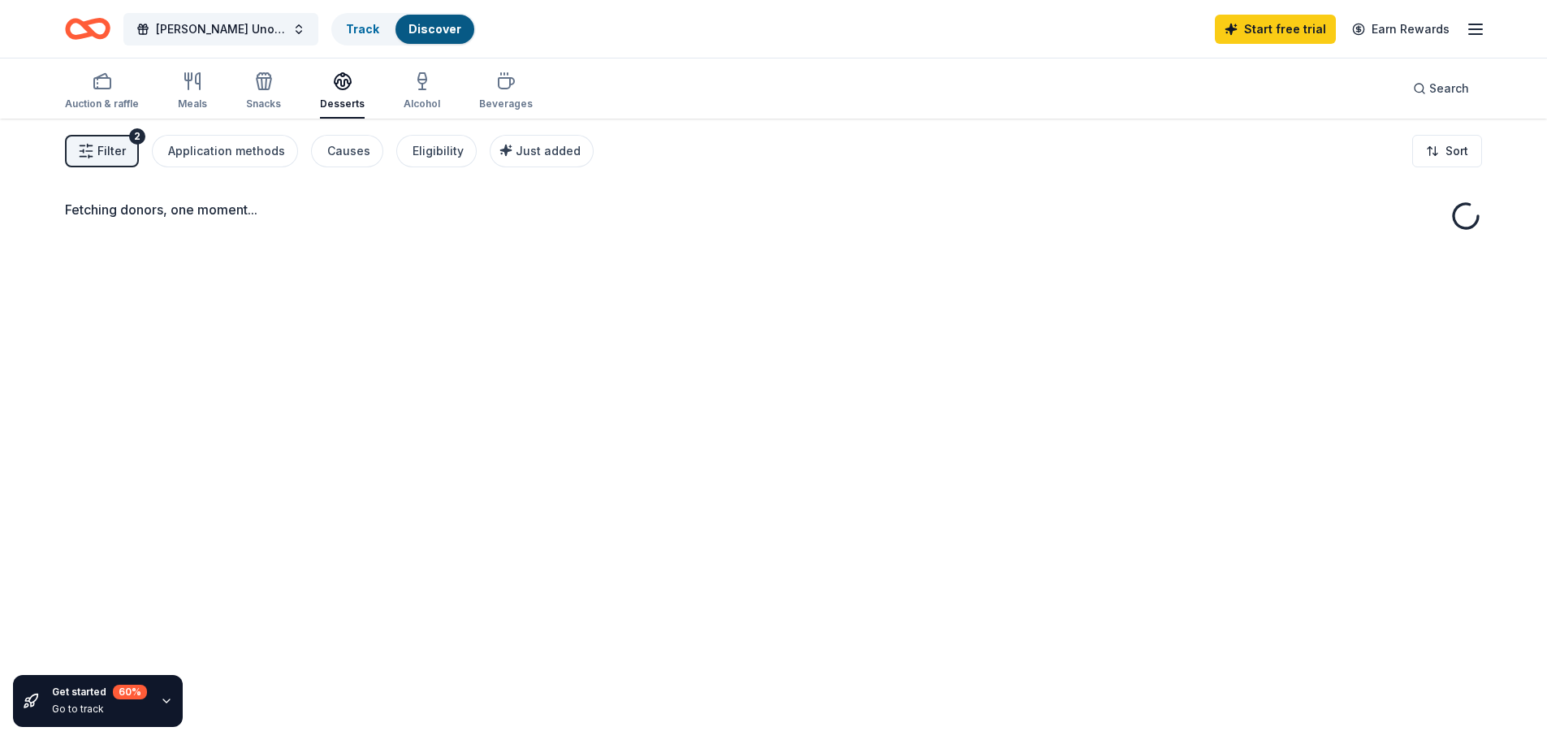
click at [384, 84] on div "Auction & raffle Meals Snacks Desserts Alcohol Beverages" at bounding box center [299, 92] width 468 height 54
click at [430, 82] on div "button" at bounding box center [422, 80] width 37 height 19
click at [479, 84] on div "button" at bounding box center [506, 80] width 54 height 19
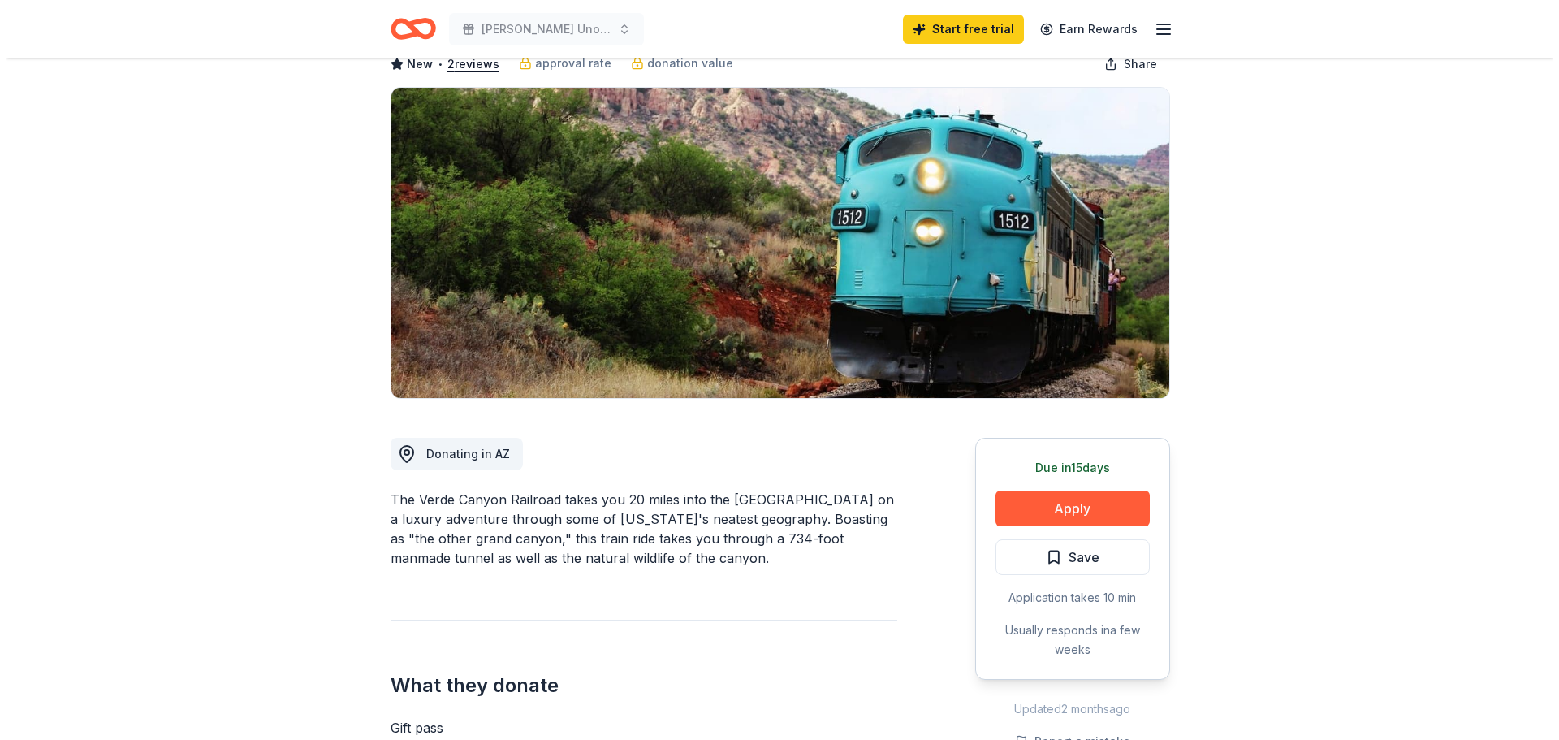
scroll to position [244, 0]
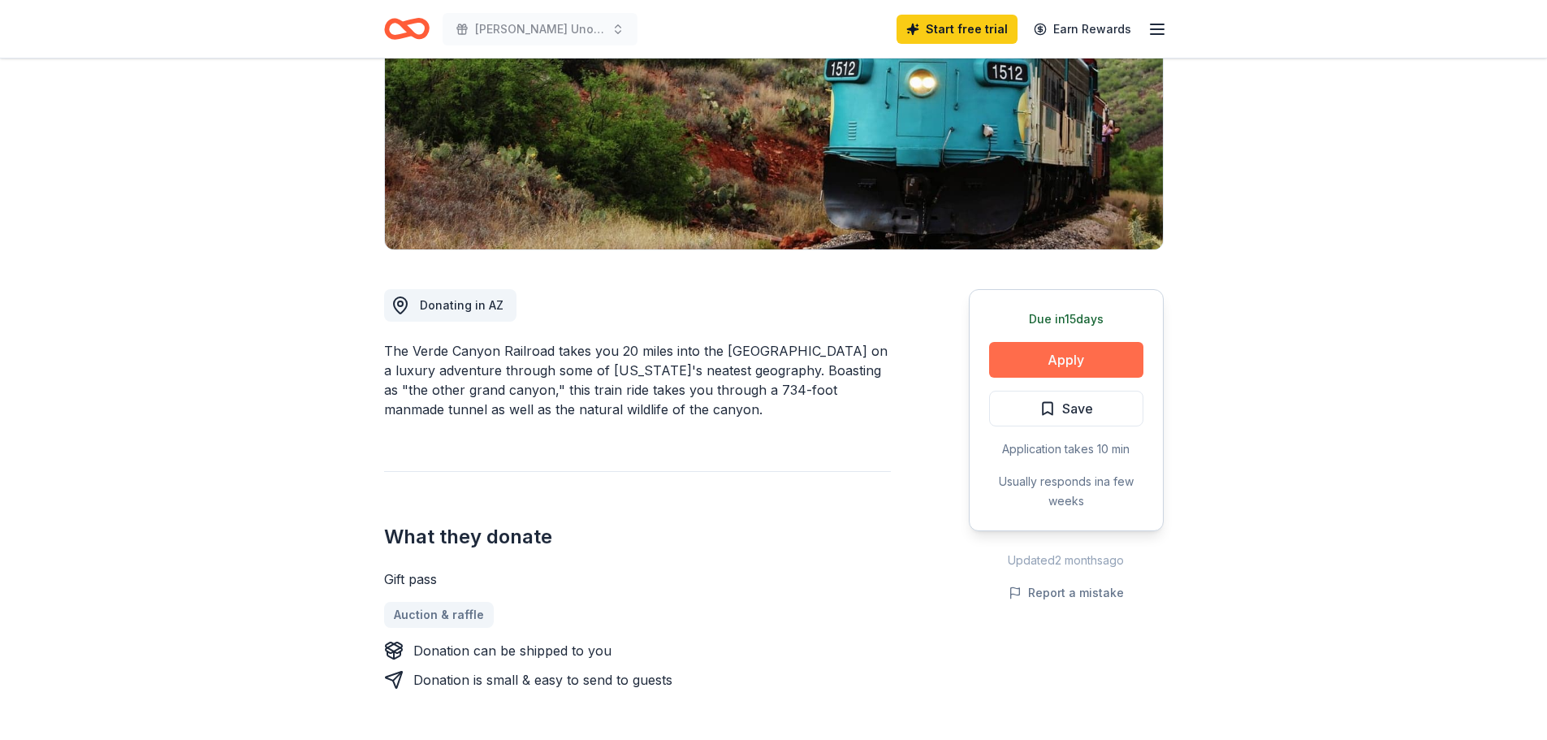
click at [1070, 357] on button "Apply" at bounding box center [1066, 360] width 154 height 36
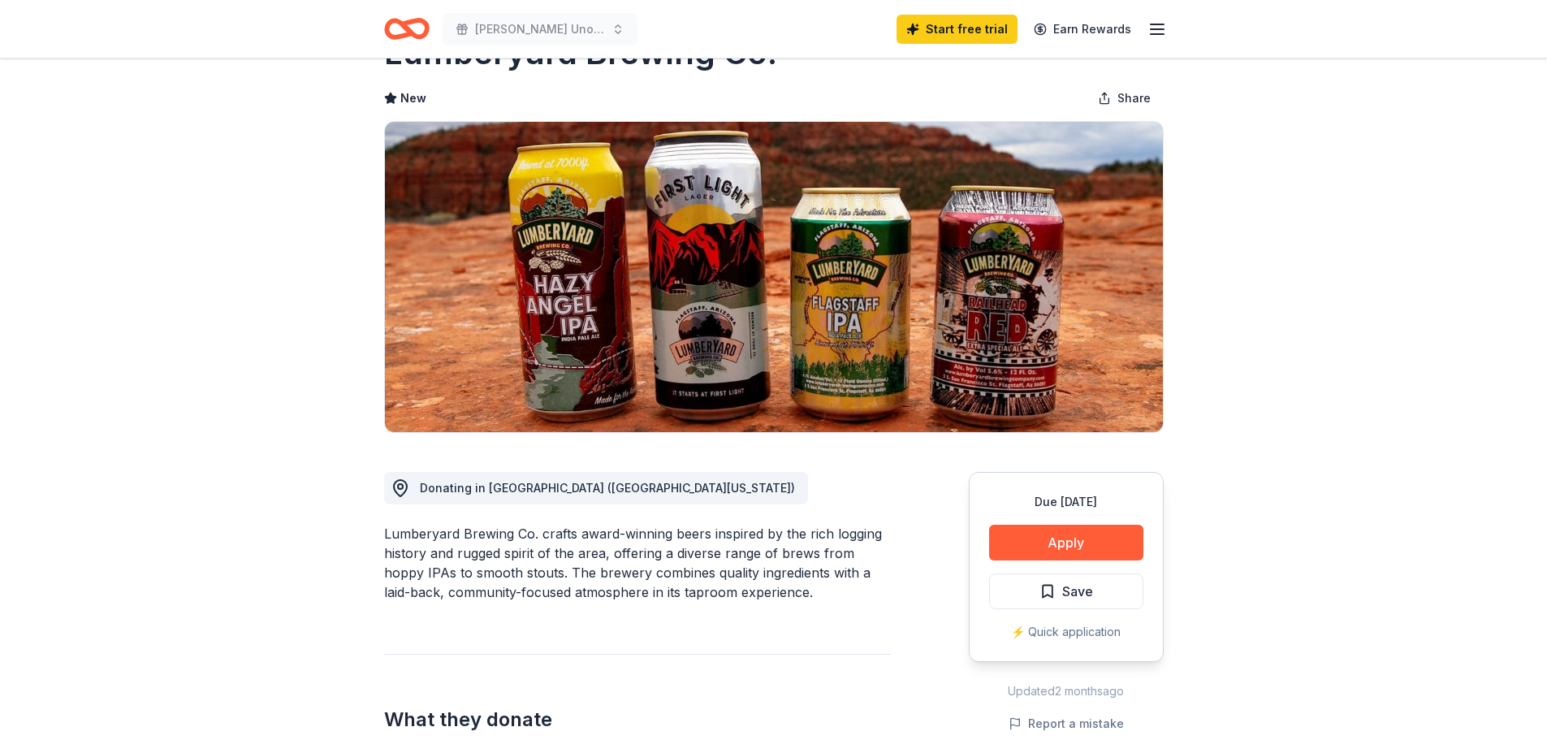
scroll to position [244, 0]
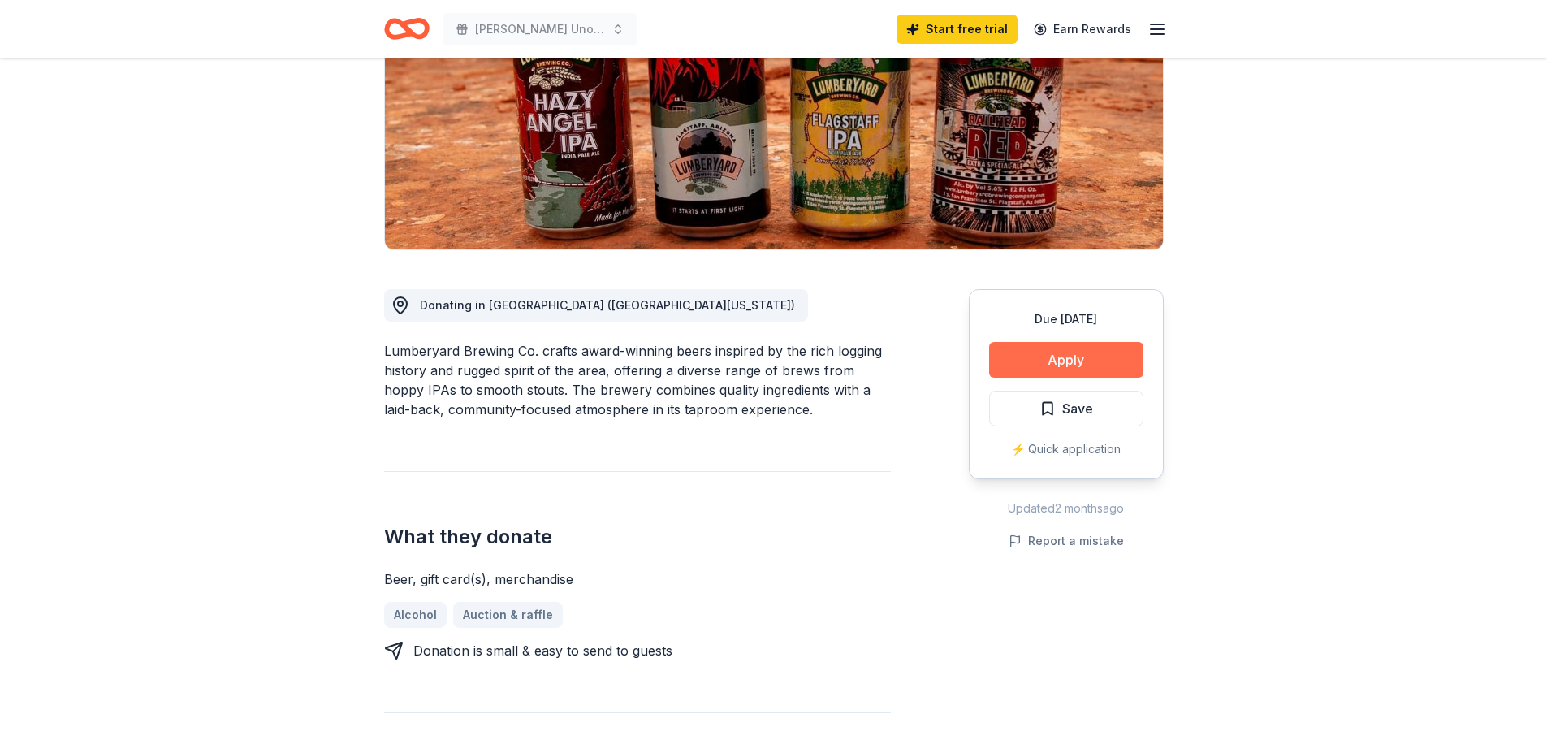
click at [1061, 361] on button "Apply" at bounding box center [1066, 360] width 154 height 36
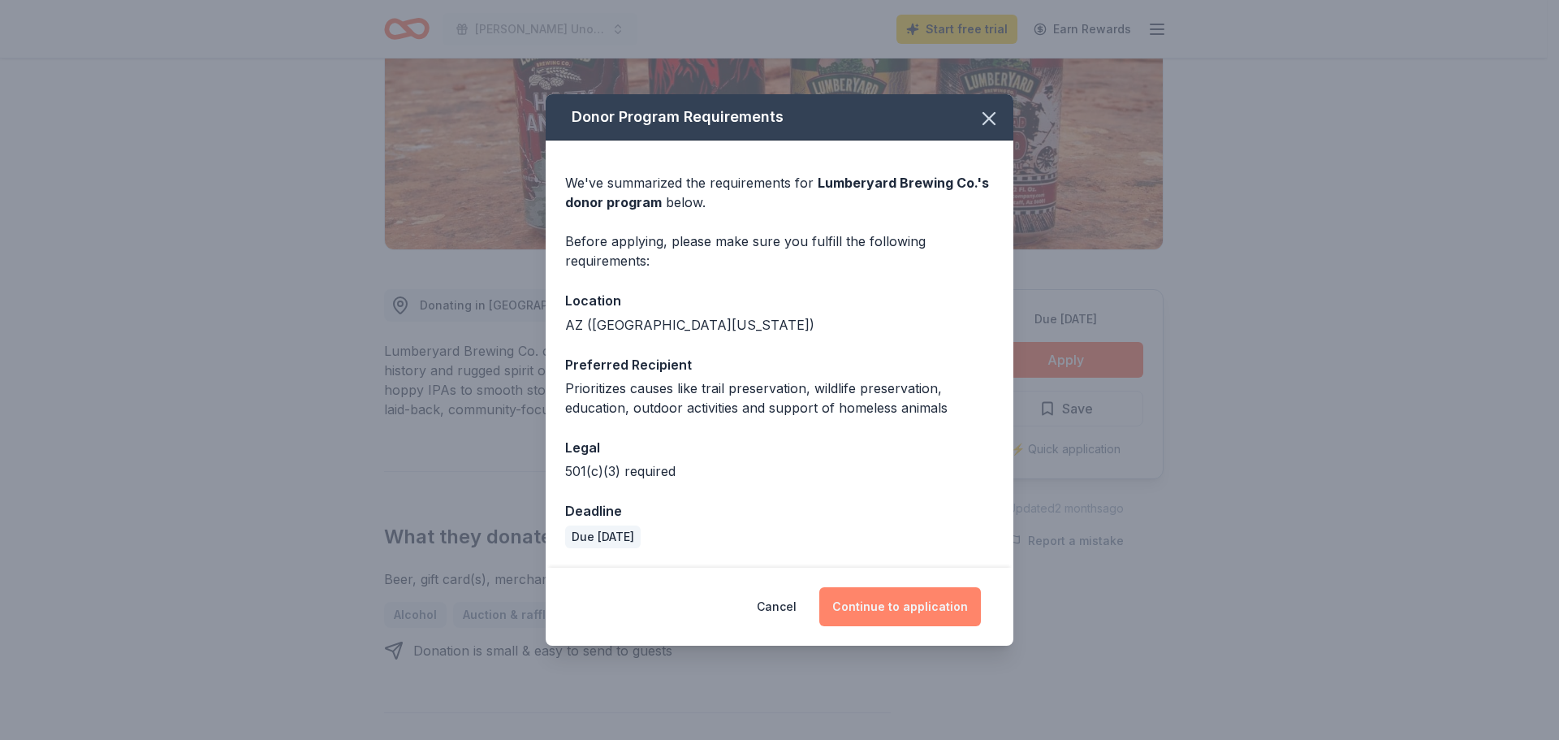
click at [896, 612] on button "Continue to application" at bounding box center [900, 606] width 162 height 39
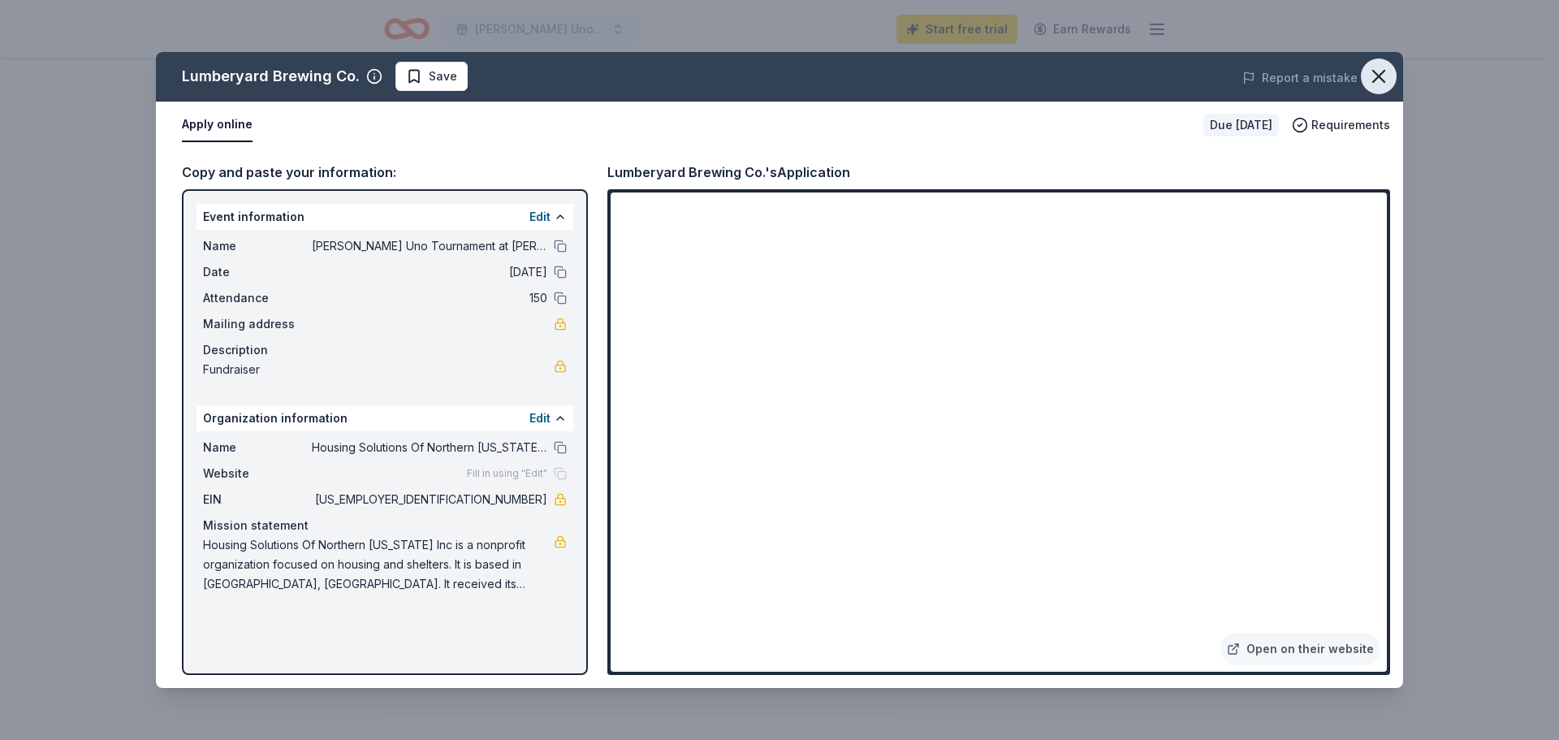
click at [1378, 70] on icon "button" at bounding box center [1379, 76] width 23 height 23
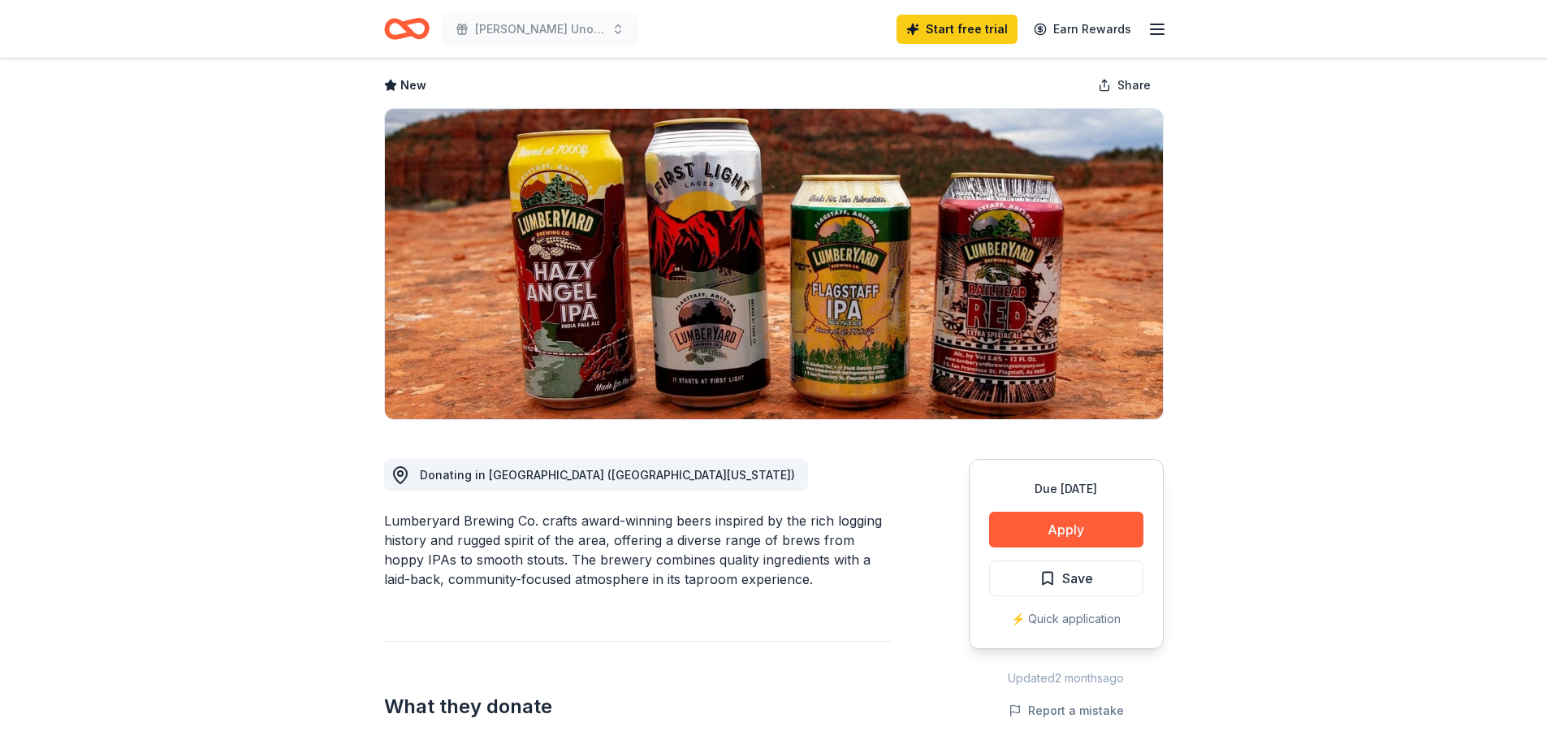
scroll to position [0, 0]
